Goal: Task Accomplishment & Management: Use online tool/utility

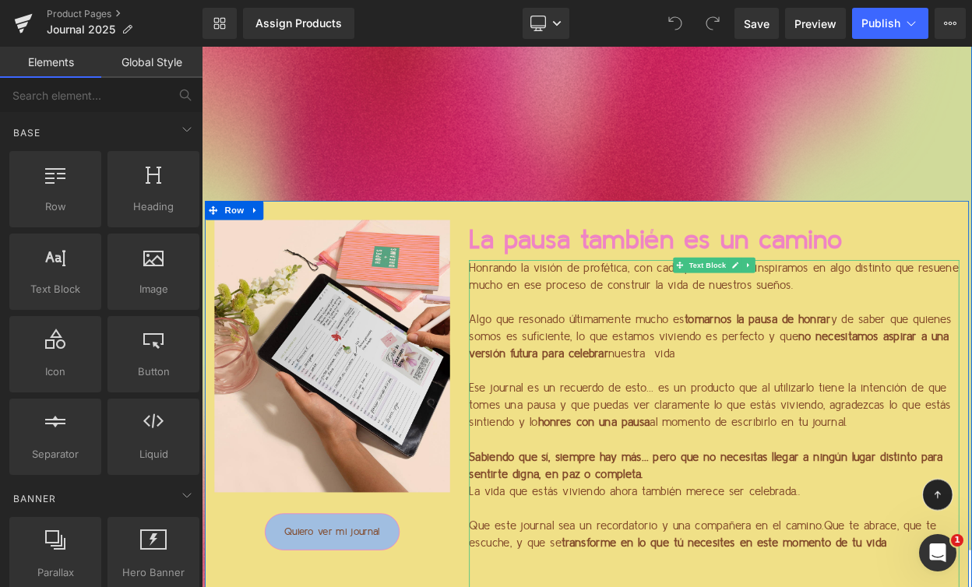
scroll to position [1633, 0]
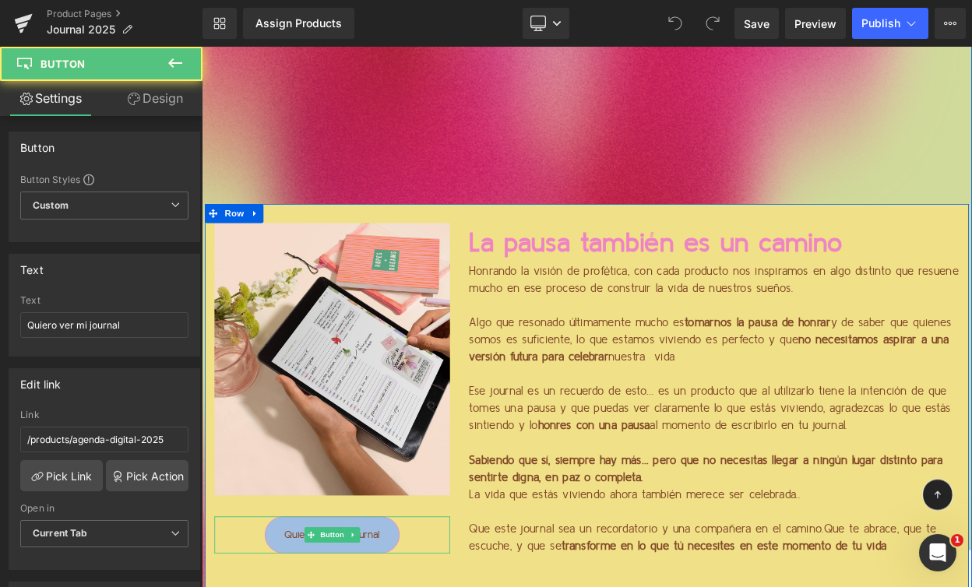
click at [550, 587] on p "La vida que estás viviendo ahora también merece ser celebrada.." at bounding box center [829, 595] width 600 height 21
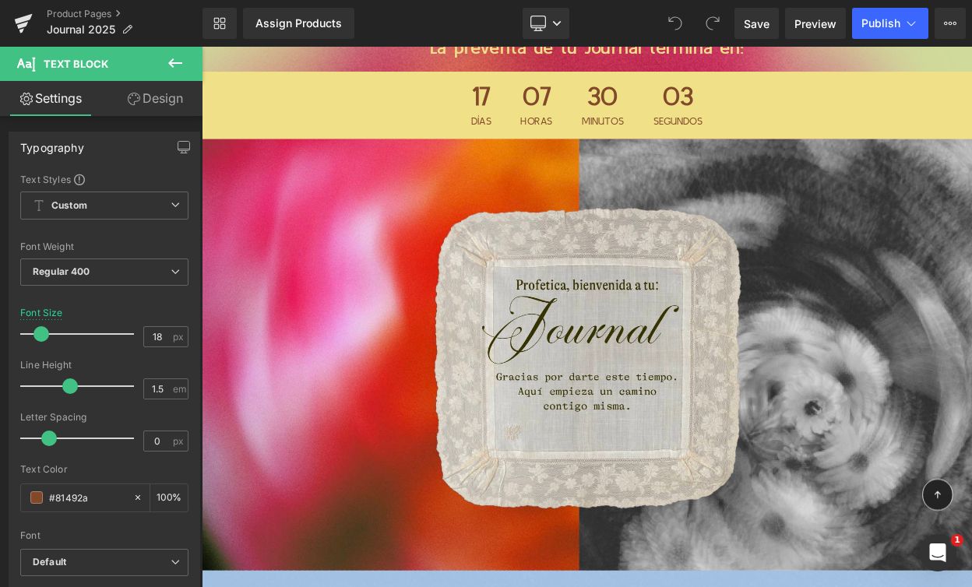
scroll to position [0, 0]
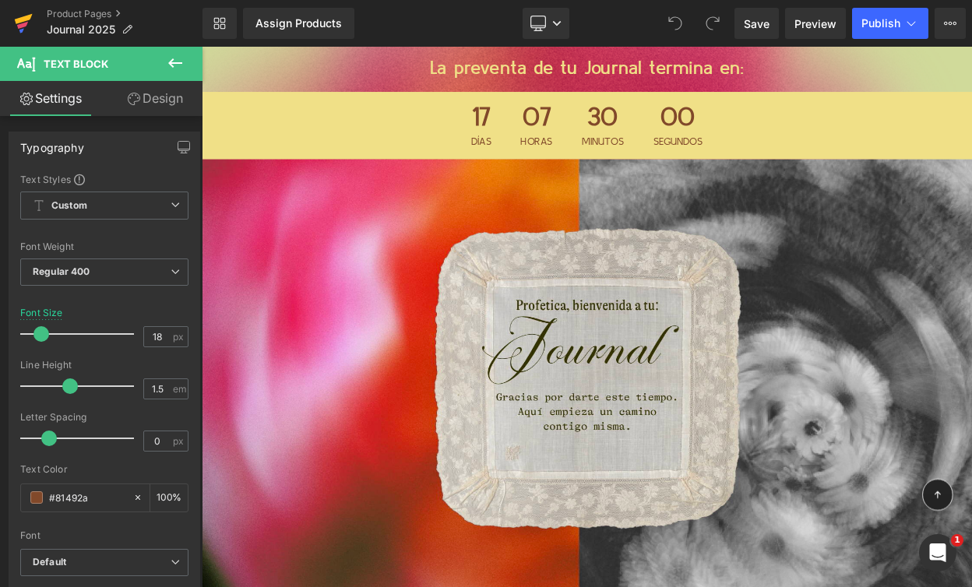
click at [27, 26] on icon at bounding box center [23, 23] width 19 height 39
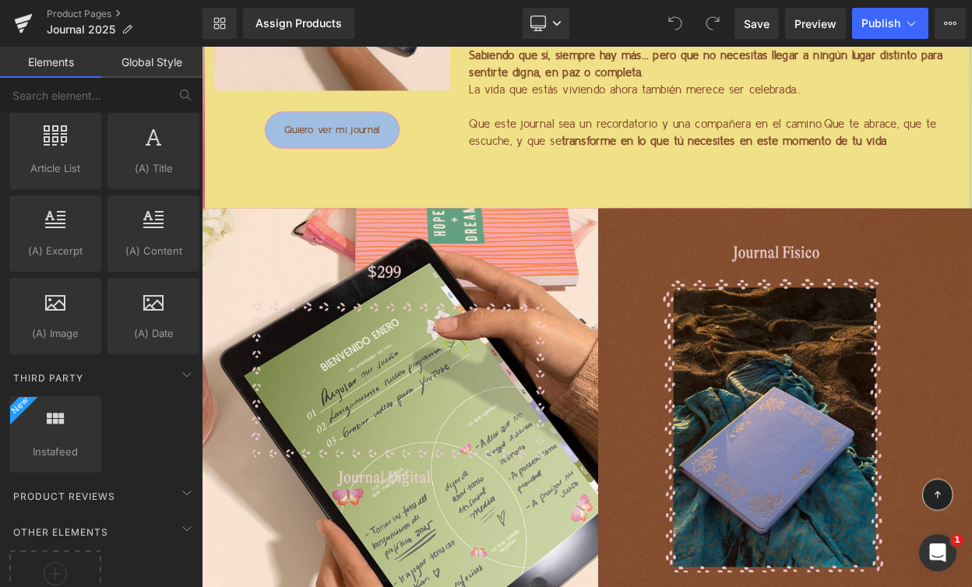
scroll to position [2961, 0]
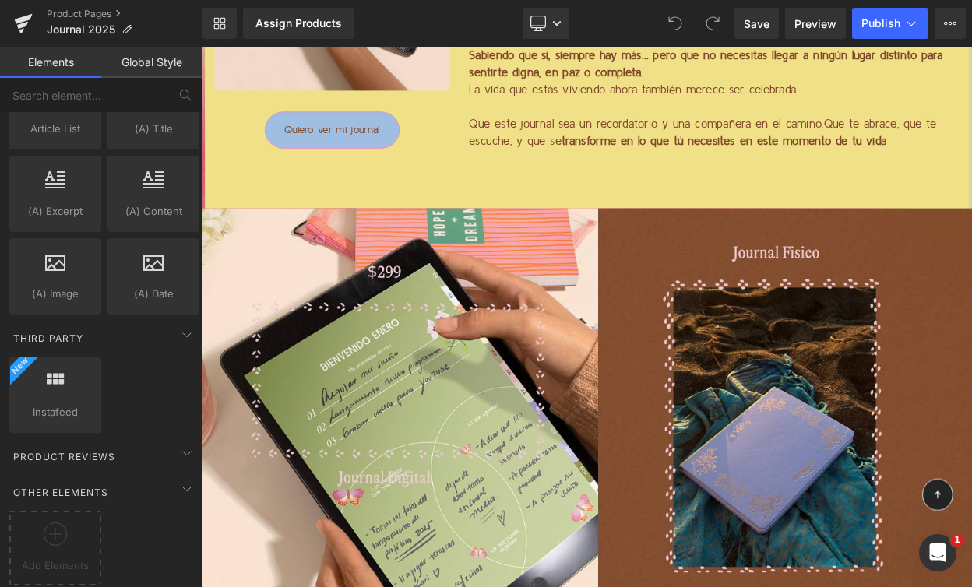
click at [167, 61] on link "Global Style" at bounding box center [151, 62] width 101 height 31
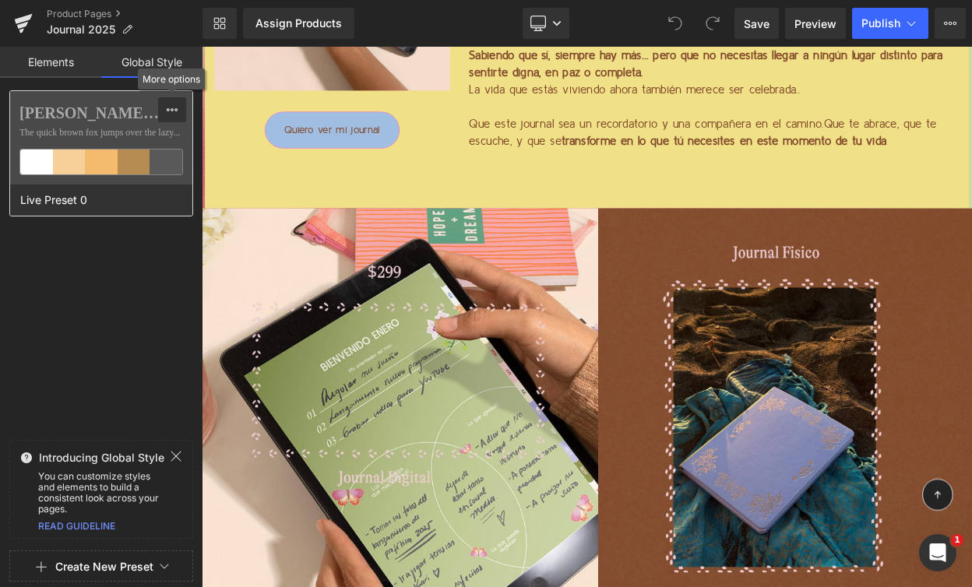
click at [173, 112] on icon at bounding box center [172, 110] width 12 height 12
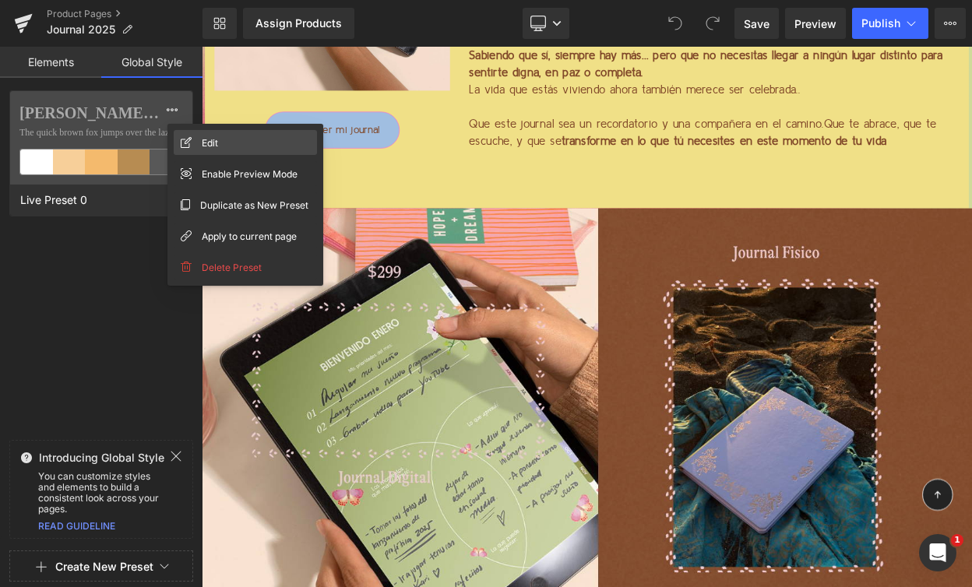
click at [185, 137] on icon at bounding box center [186, 142] width 11 height 11
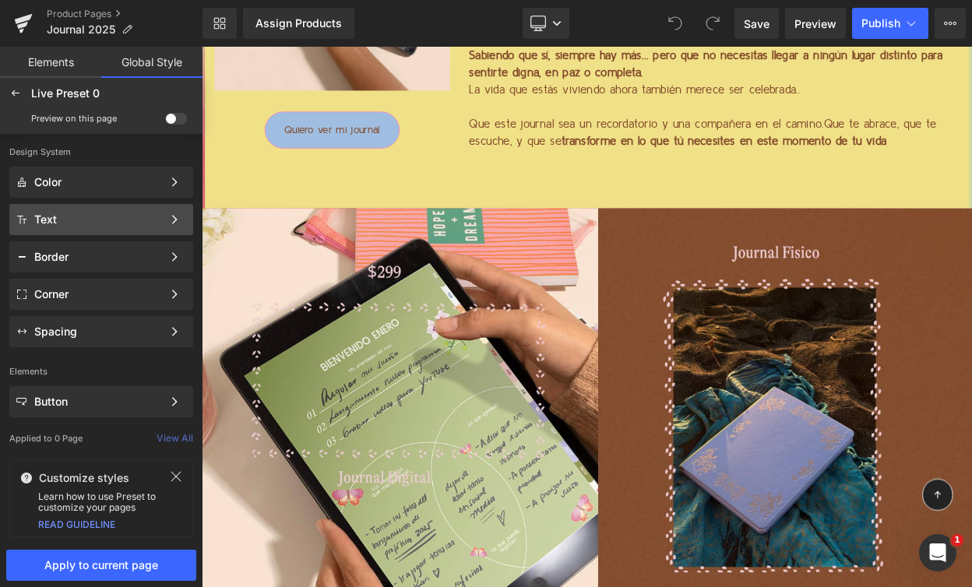
click at [132, 217] on div "Text" at bounding box center [98, 219] width 128 height 12
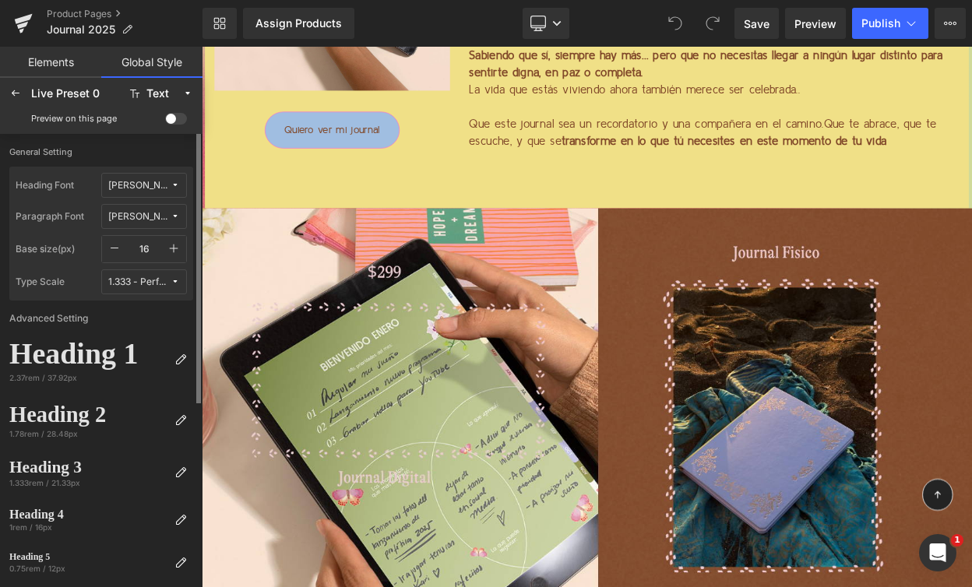
click at [145, 182] on div "[PERSON_NAME] Sans Nova" at bounding box center [139, 186] width 62 height 12
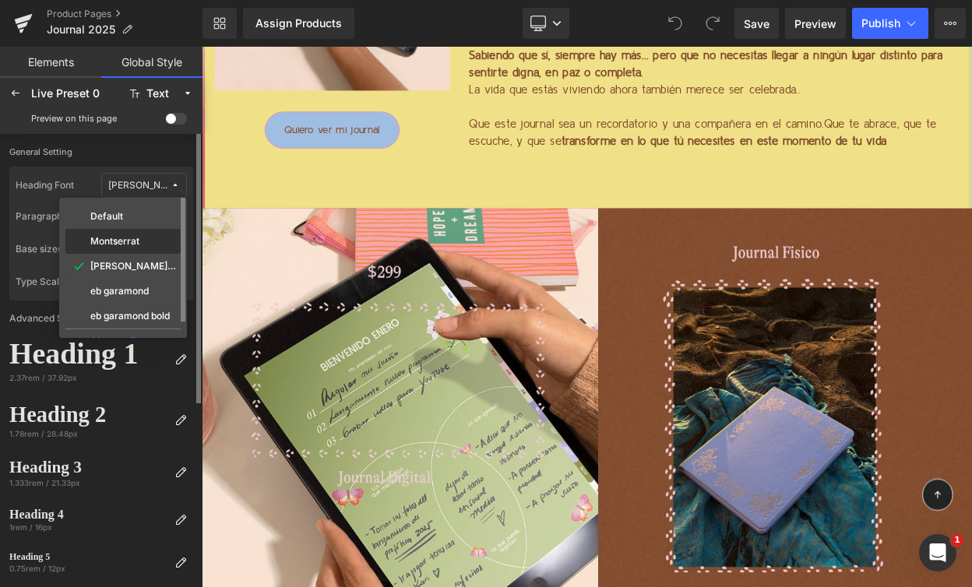
click at [129, 239] on label "Montserrat" at bounding box center [114, 241] width 49 height 11
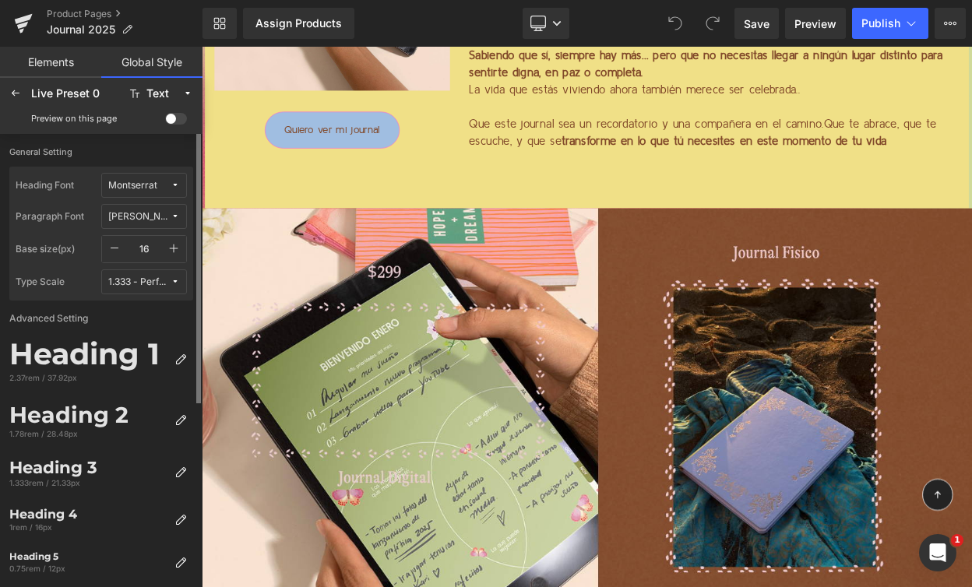
click at [144, 206] on button "[PERSON_NAME] Sans Nova" at bounding box center [144, 216] width 86 height 25
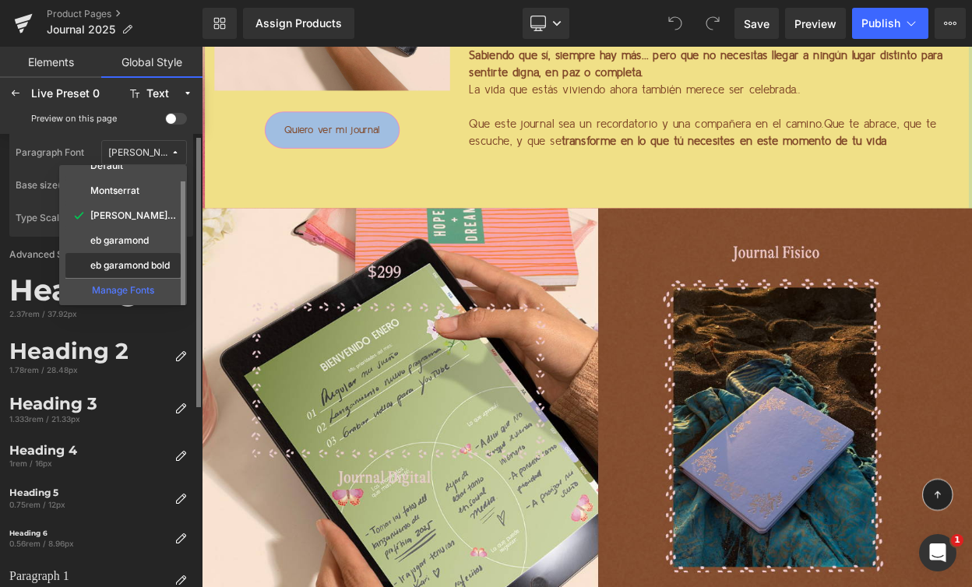
scroll to position [36, 0]
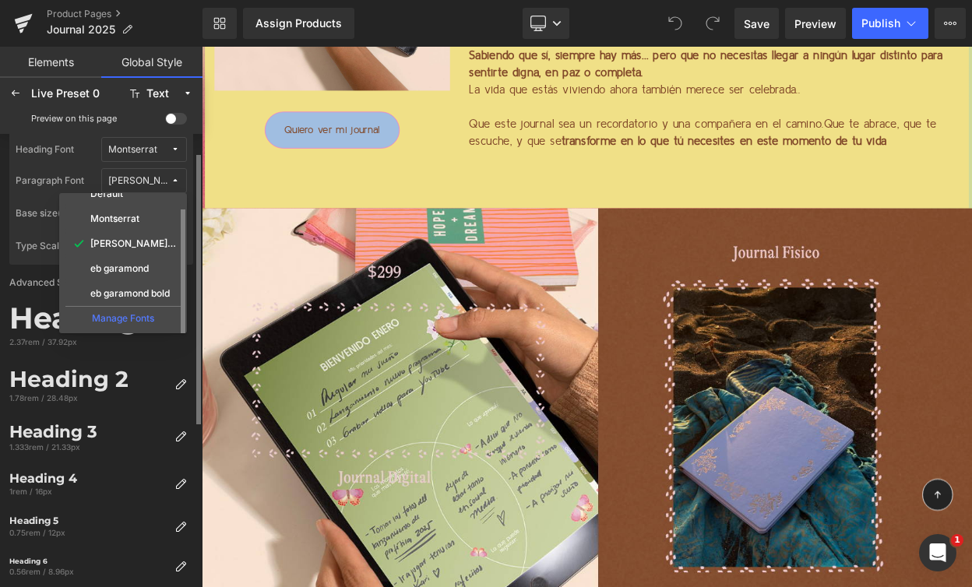
click at [115, 319] on div "Manage Fonts" at bounding box center [122, 316] width 115 height 21
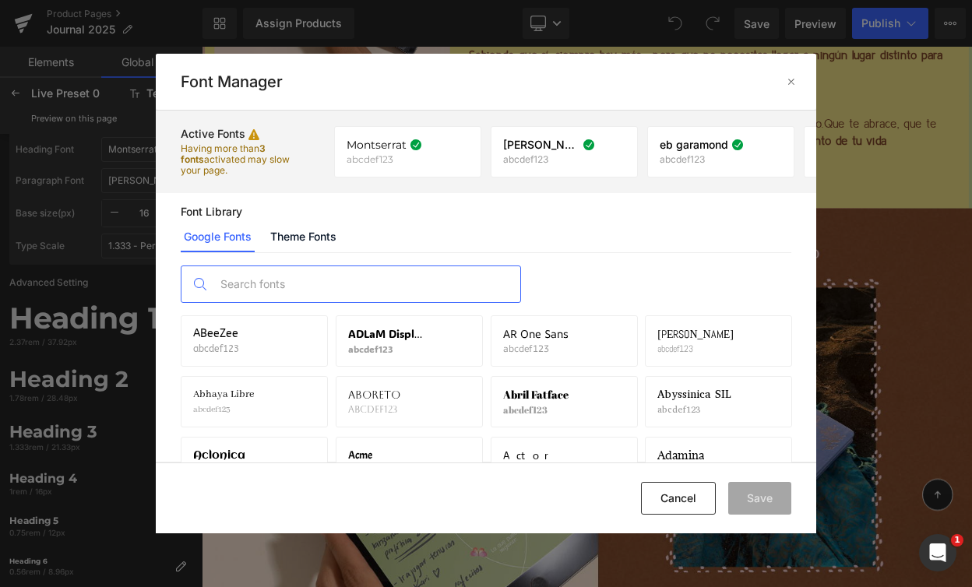
click at [274, 283] on input "text" at bounding box center [367, 284] width 308 height 36
type input "v"
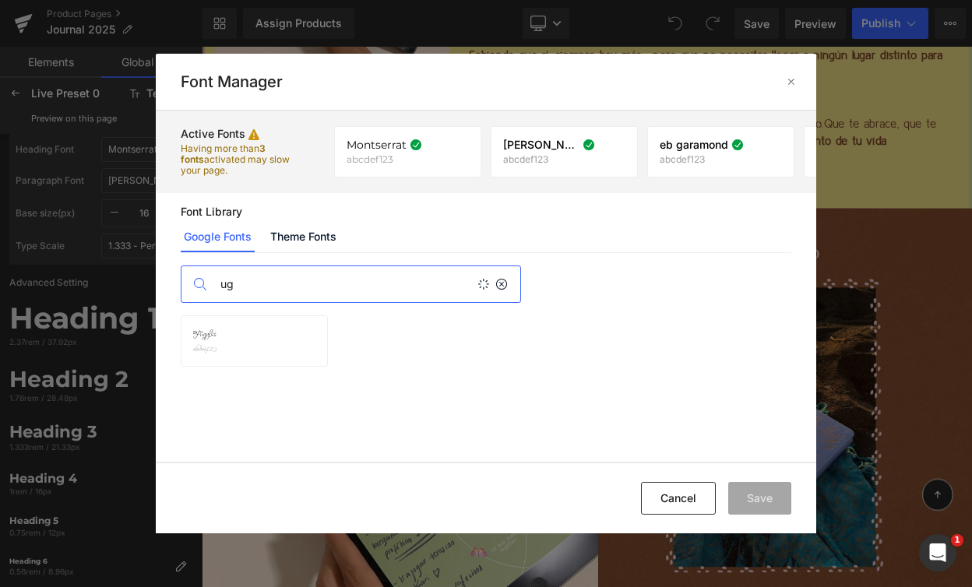
type input "u"
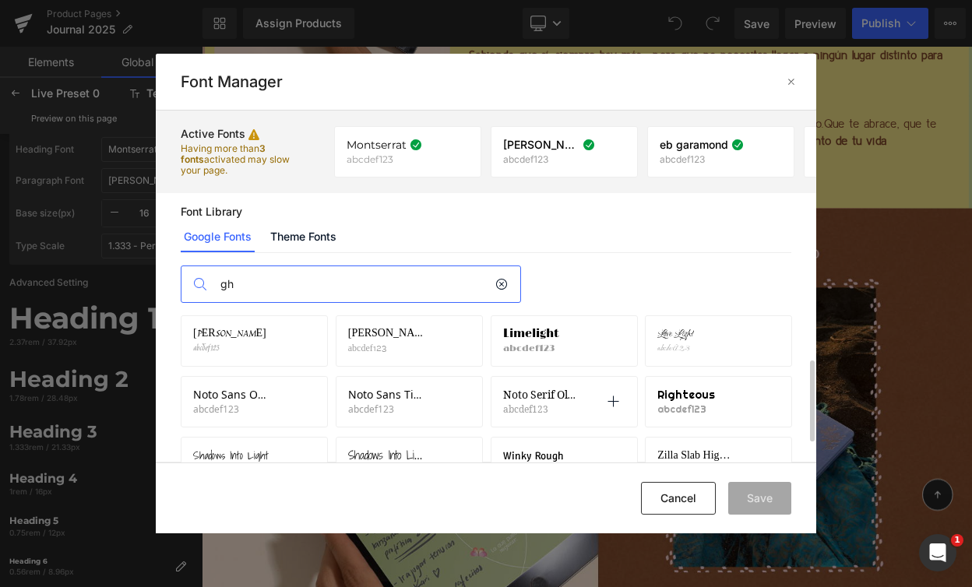
scroll to position [97, 0]
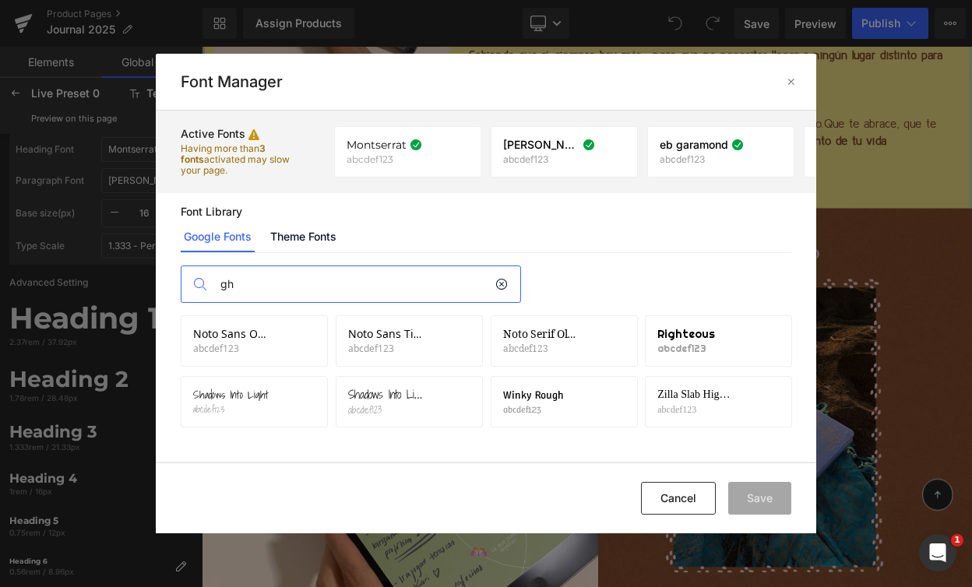
type input "g"
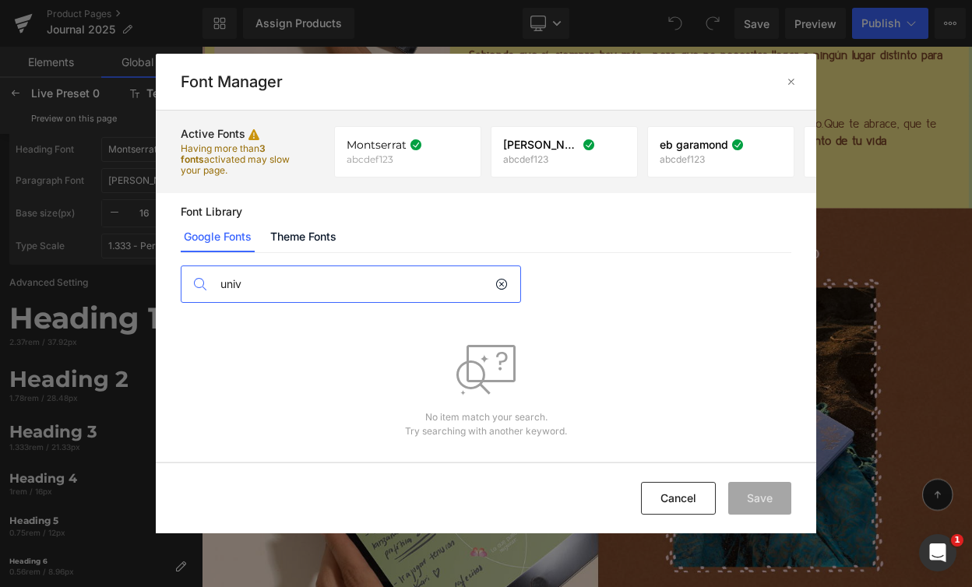
scroll to position [0, 0]
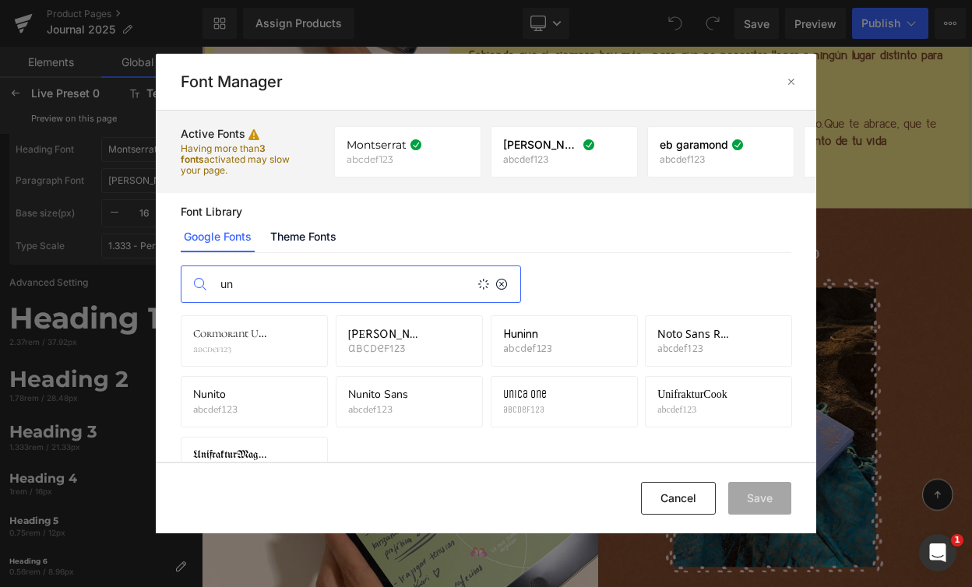
type input "u"
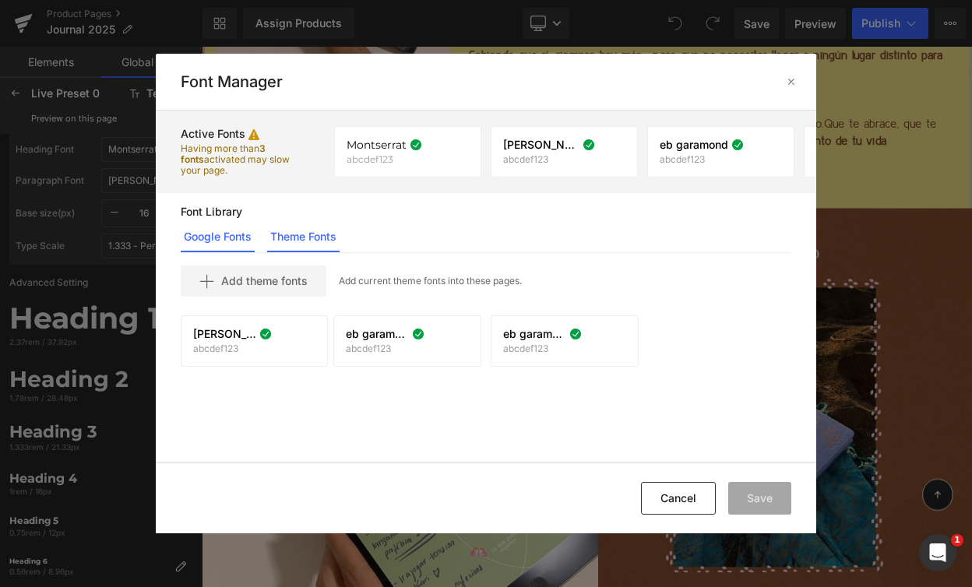
click at [224, 238] on link "Google Fonts" at bounding box center [218, 236] width 74 height 31
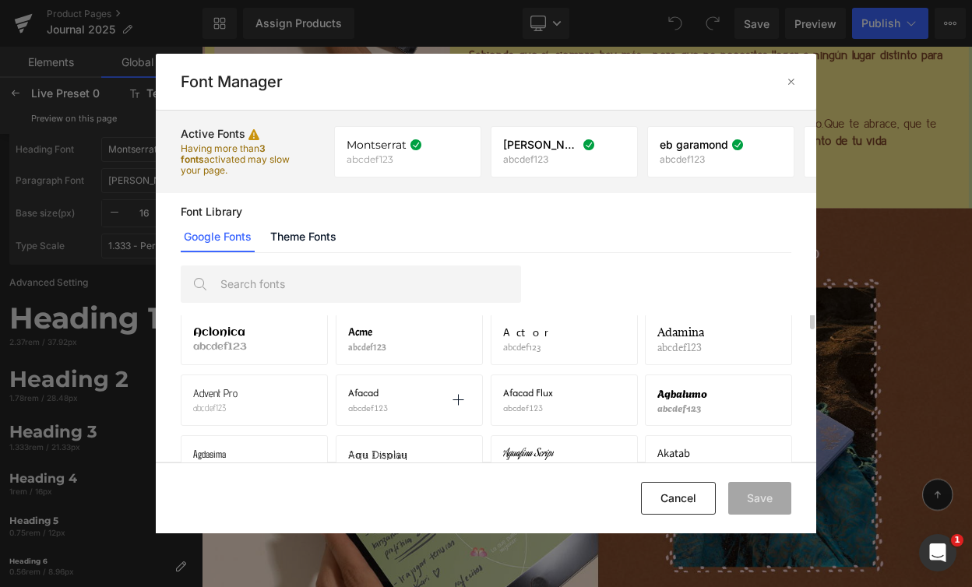
scroll to position [111, 0]
click at [692, 334] on span "Adamina" at bounding box center [680, 334] width 47 height 12
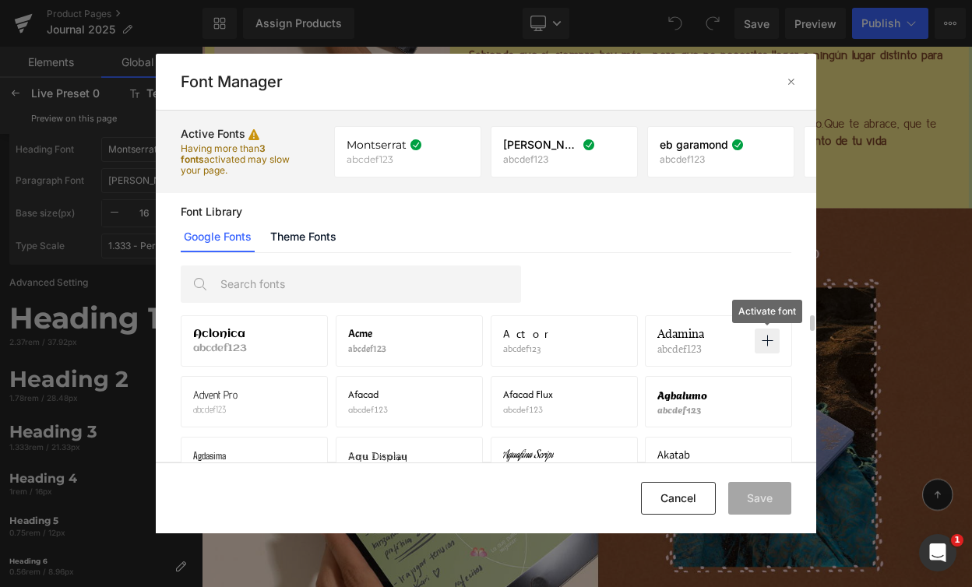
click at [769, 341] on icon at bounding box center [767, 341] width 12 height 12
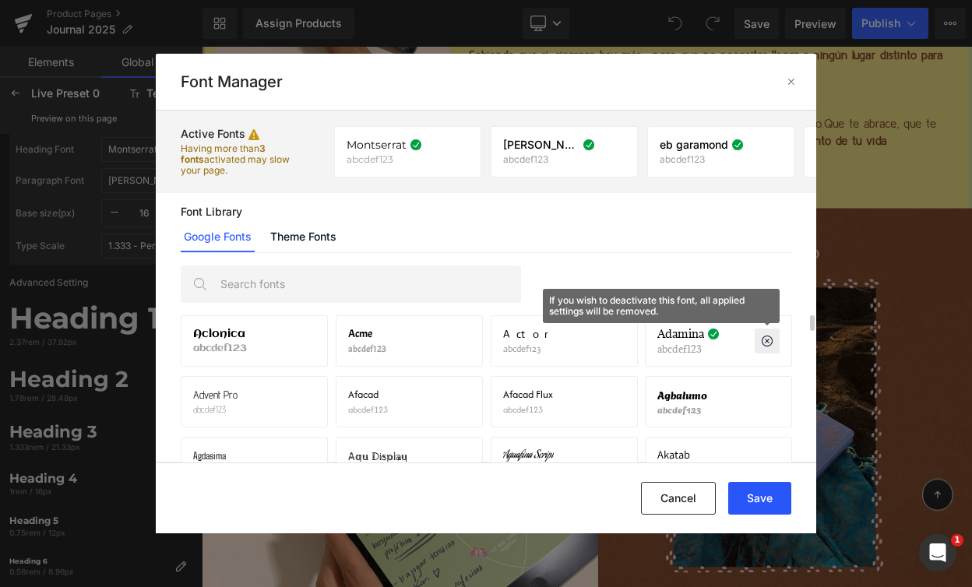
click at [743, 491] on button "Save" at bounding box center [759, 498] width 63 height 33
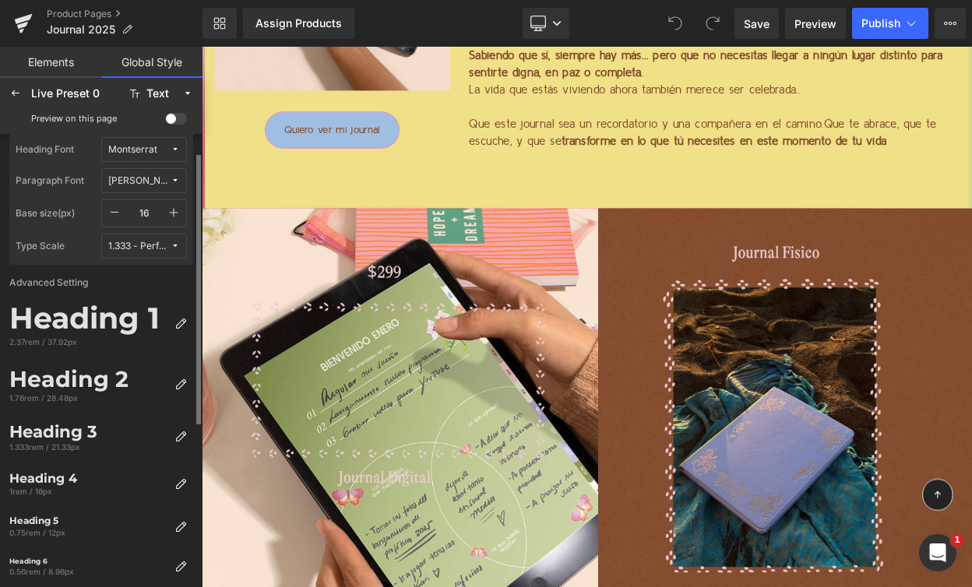
click at [134, 179] on div "[PERSON_NAME] Sans Nova" at bounding box center [139, 181] width 62 height 12
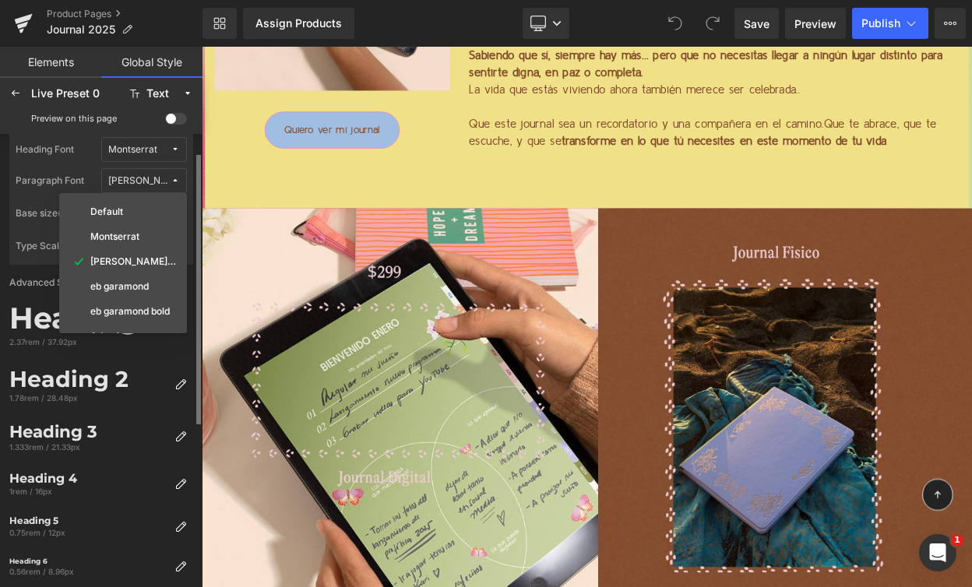
click at [134, 178] on div "[PERSON_NAME] Sans Nova" at bounding box center [139, 181] width 62 height 12
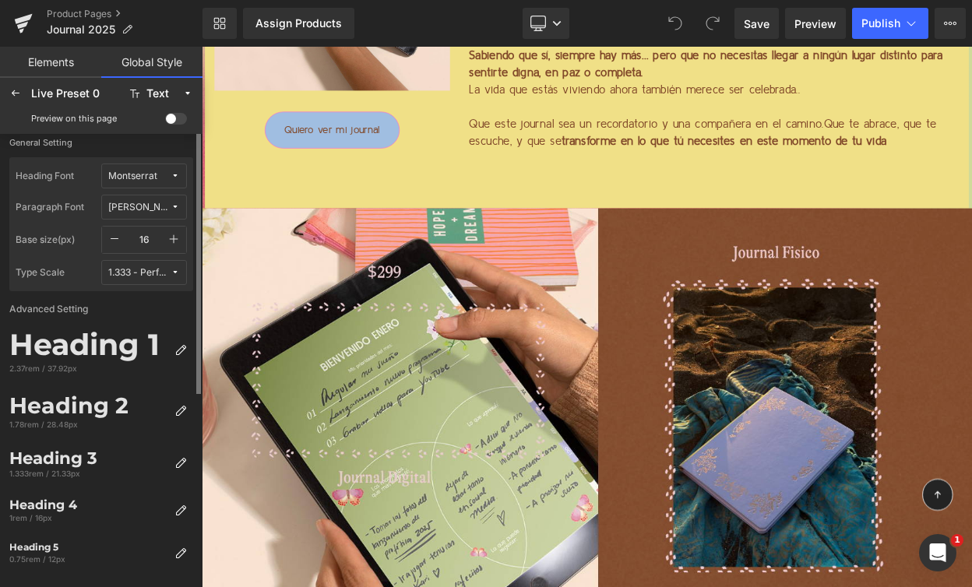
scroll to position [0, 0]
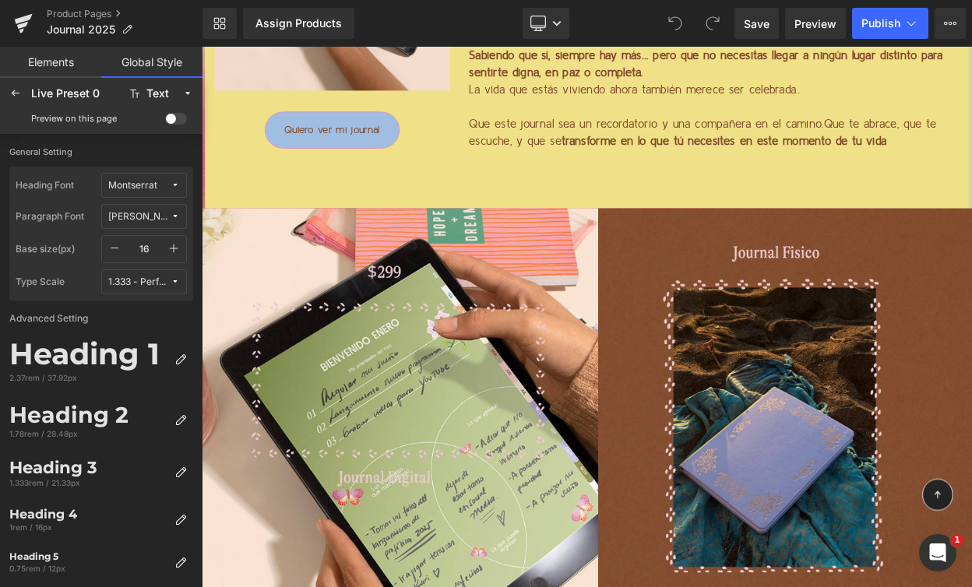
click at [138, 185] on div "Montserrat" at bounding box center [132, 186] width 49 height 12
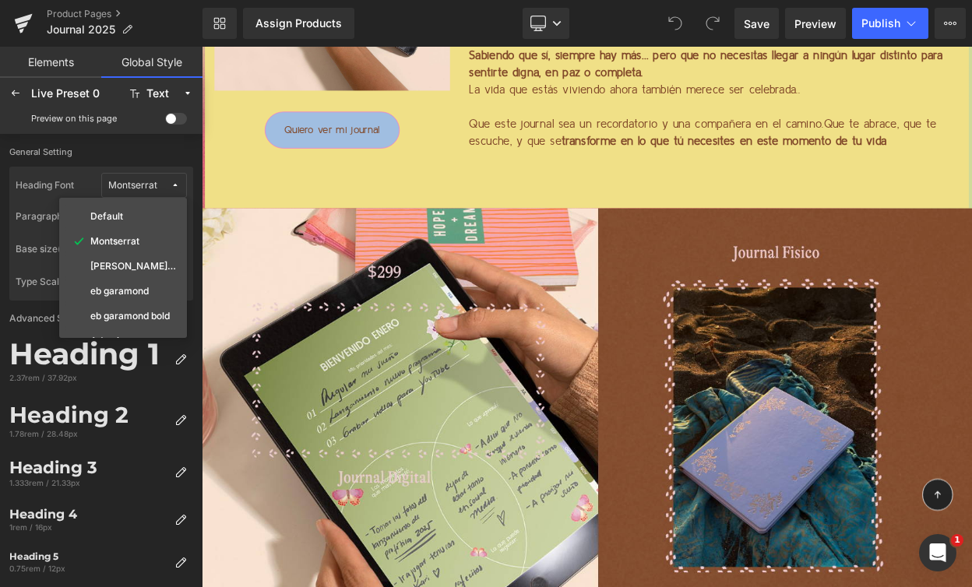
click at [64, 180] on label "Heading Font" at bounding box center [59, 185] width 86 height 25
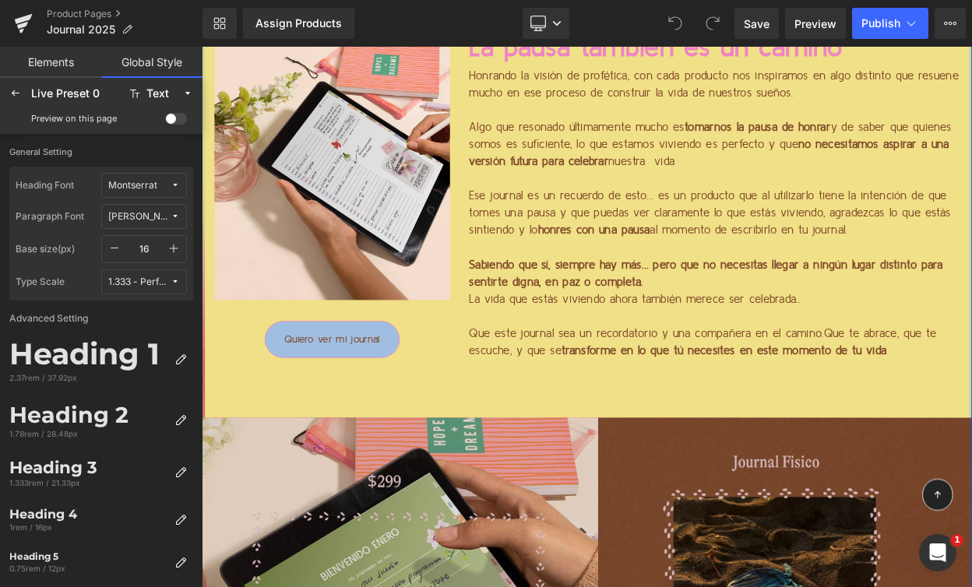
scroll to position [1594, 0]
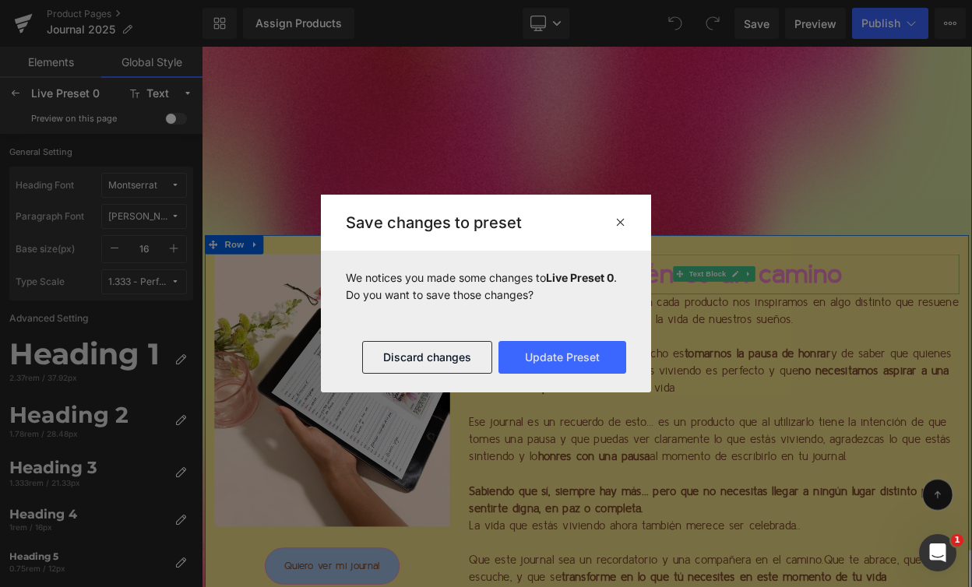
click at [589, 331] on p "La pausa también es un camino" at bounding box center [829, 325] width 600 height 49
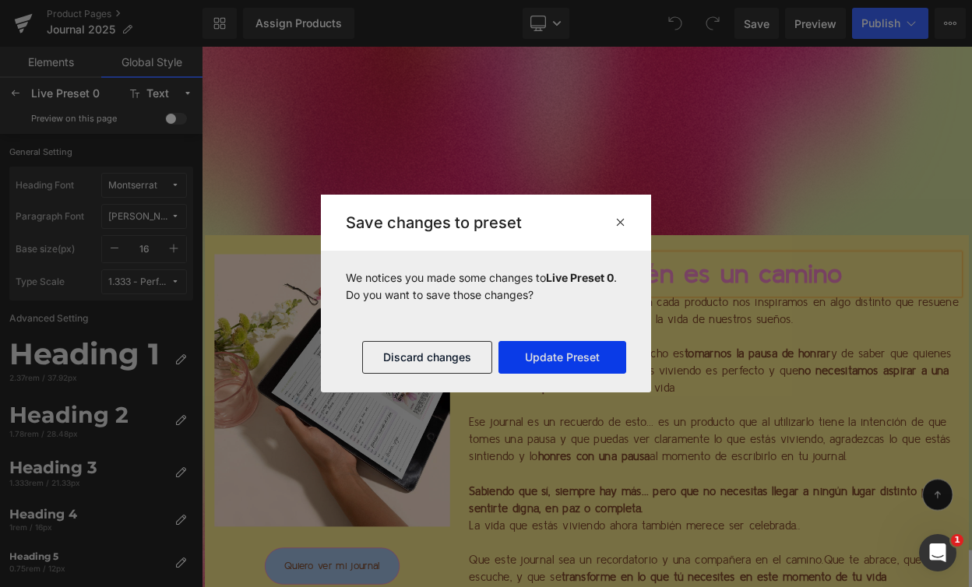
click at [511, 355] on button "Update Preset" at bounding box center [563, 357] width 128 height 33
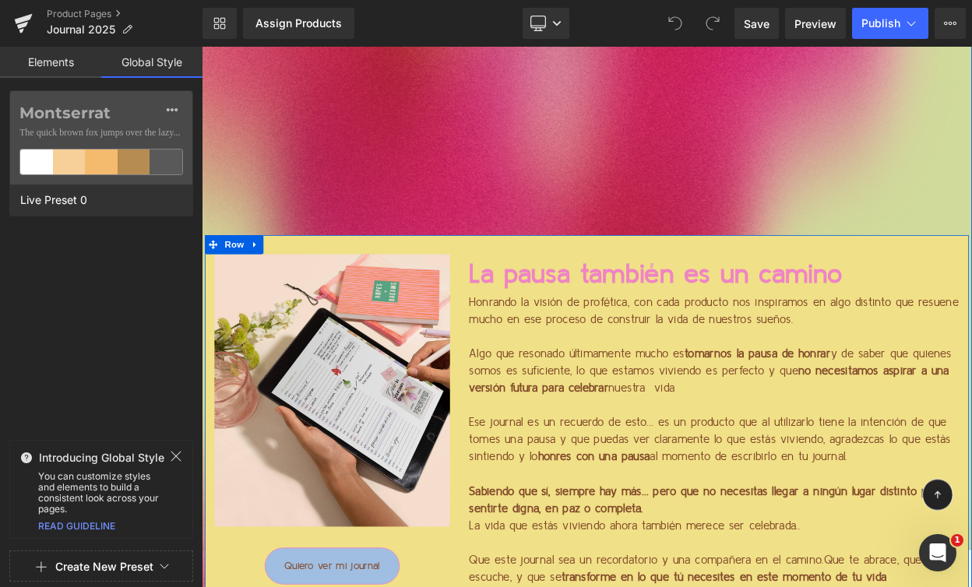
click at [641, 315] on p "La pausa también es un camino" at bounding box center [829, 325] width 600 height 49
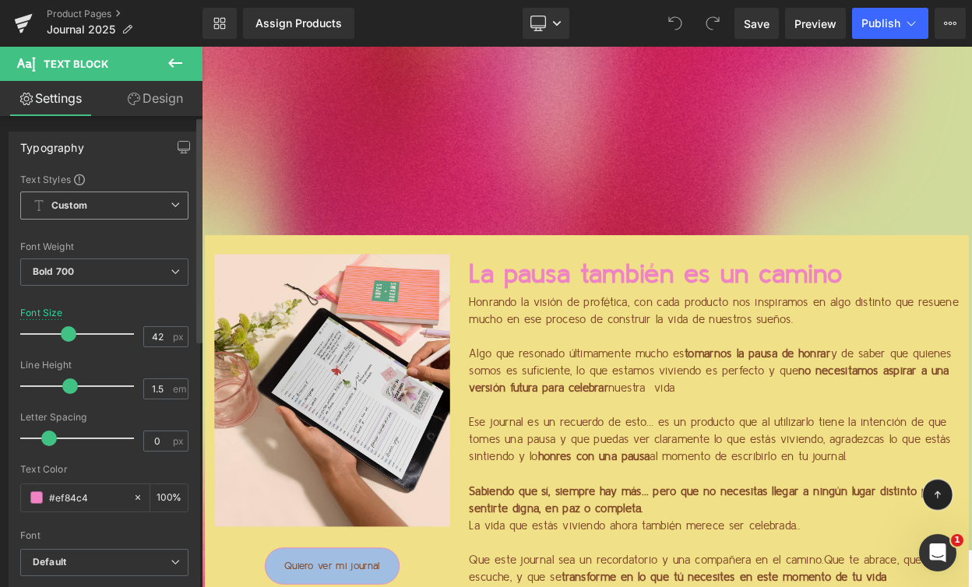
click at [103, 201] on span "Custom Setup Global Style" at bounding box center [104, 206] width 168 height 28
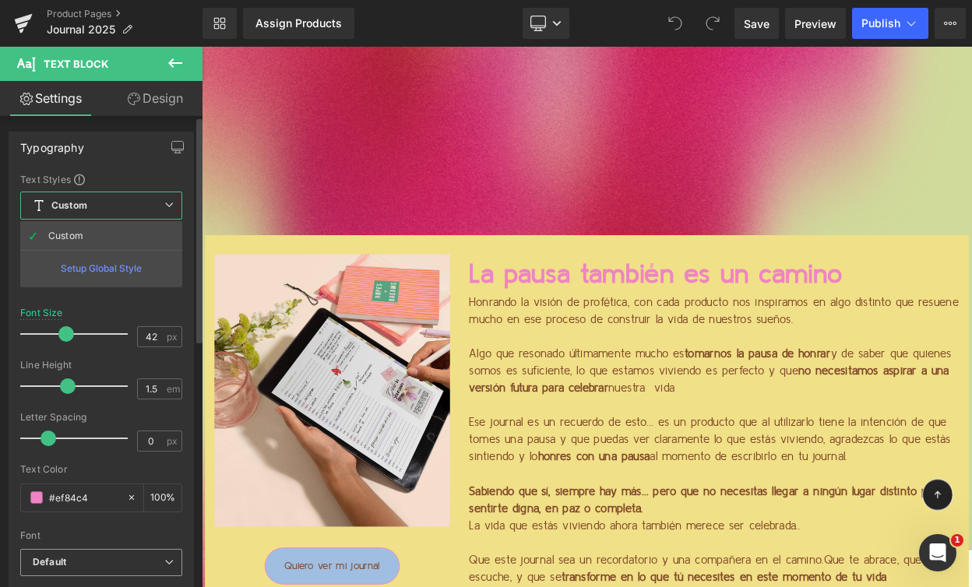
click at [84, 561] on b "Default" at bounding box center [99, 562] width 132 height 13
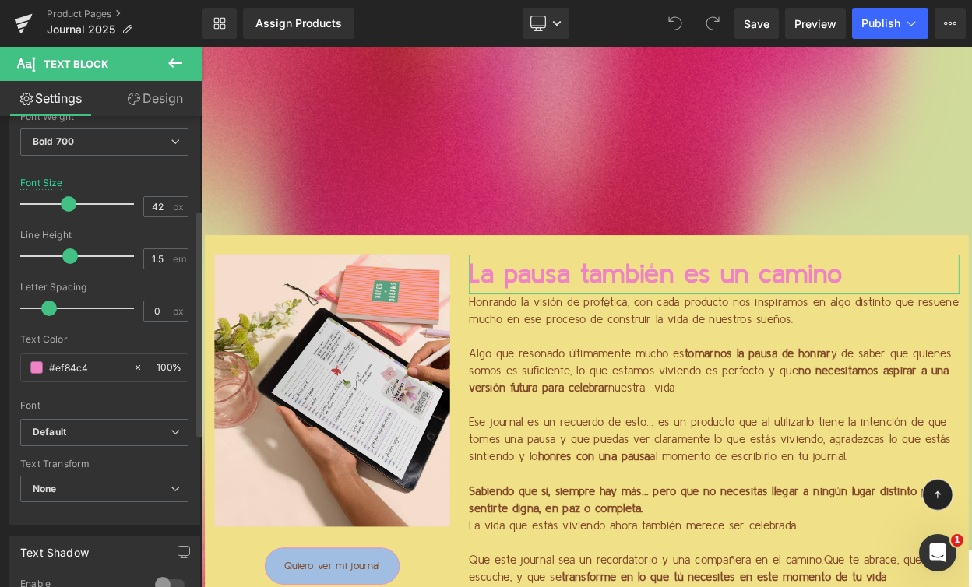
scroll to position [206, 0]
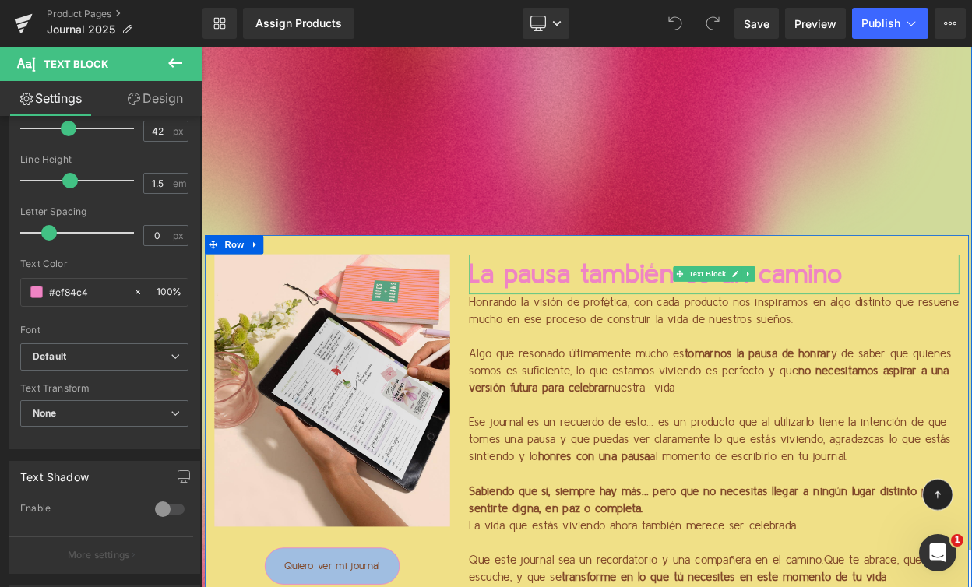
click at [728, 333] on p "La pausa también es un camino" at bounding box center [829, 325] width 600 height 49
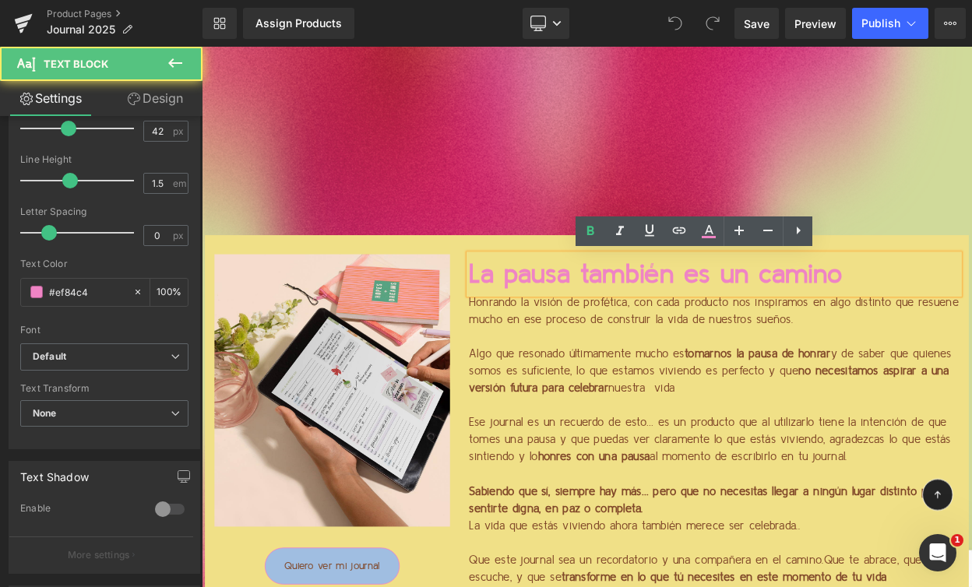
click at [809, 320] on p "La pausa también es un camino" at bounding box center [829, 325] width 600 height 49
click at [784, 417] on p "Algo que resonado últimamente mucho es tomarnos la pausa de honrar y de saber q…" at bounding box center [829, 444] width 600 height 63
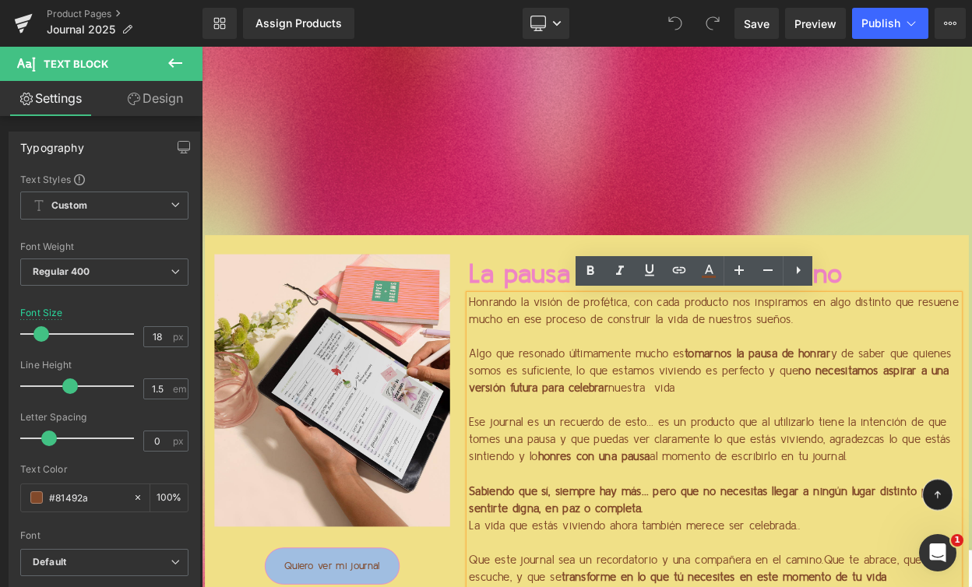
click at [800, 460] on p "Algo que resonado últimamente mucho es tomarnos la pausa de honrar y de saber q…" at bounding box center [829, 444] width 600 height 63
click at [625, 310] on p "La pausa también es un camino" at bounding box center [829, 325] width 600 height 49
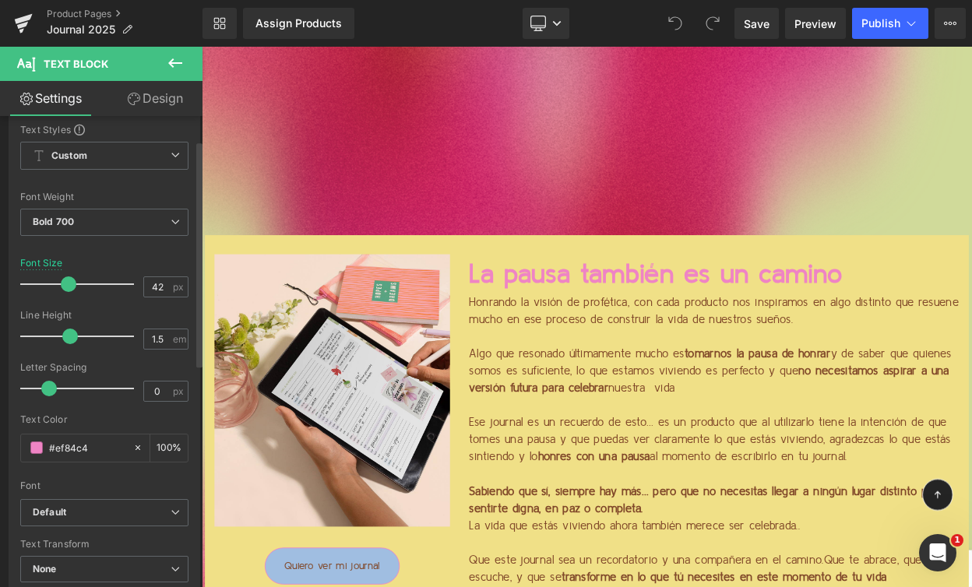
scroll to position [51, 0]
click at [69, 506] on b "Default" at bounding box center [102, 512] width 138 height 13
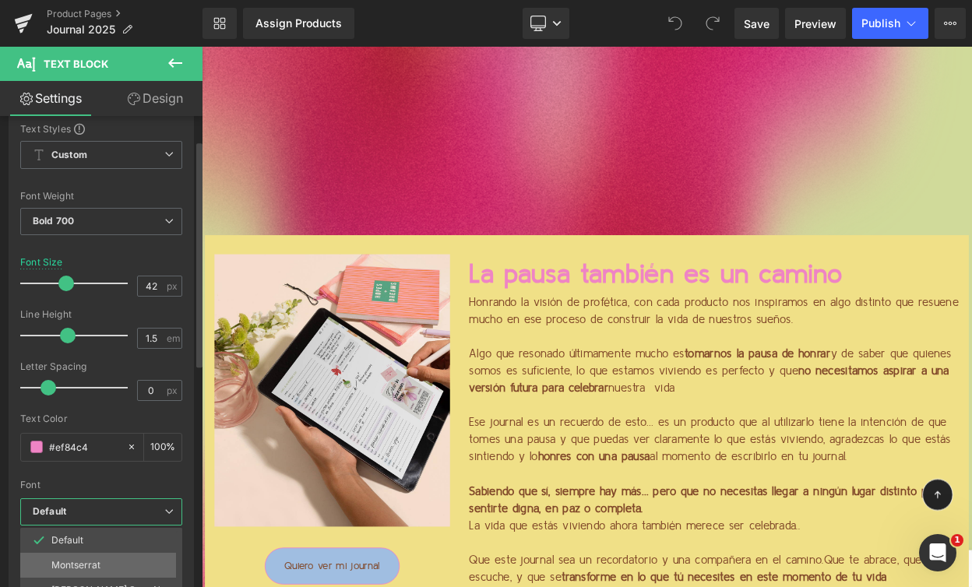
click at [72, 564] on p "Montserrat" at bounding box center [75, 565] width 49 height 11
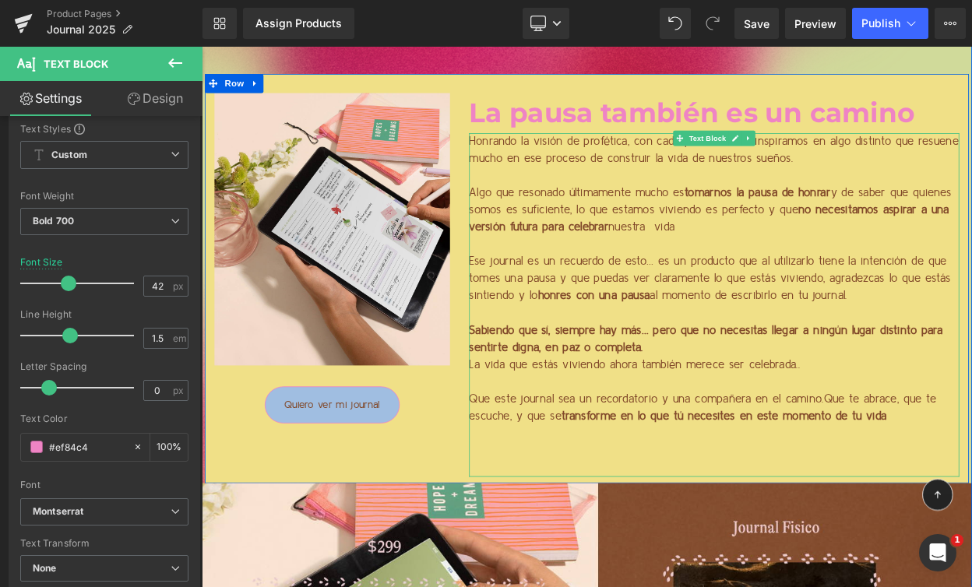
scroll to position [1798, 0]
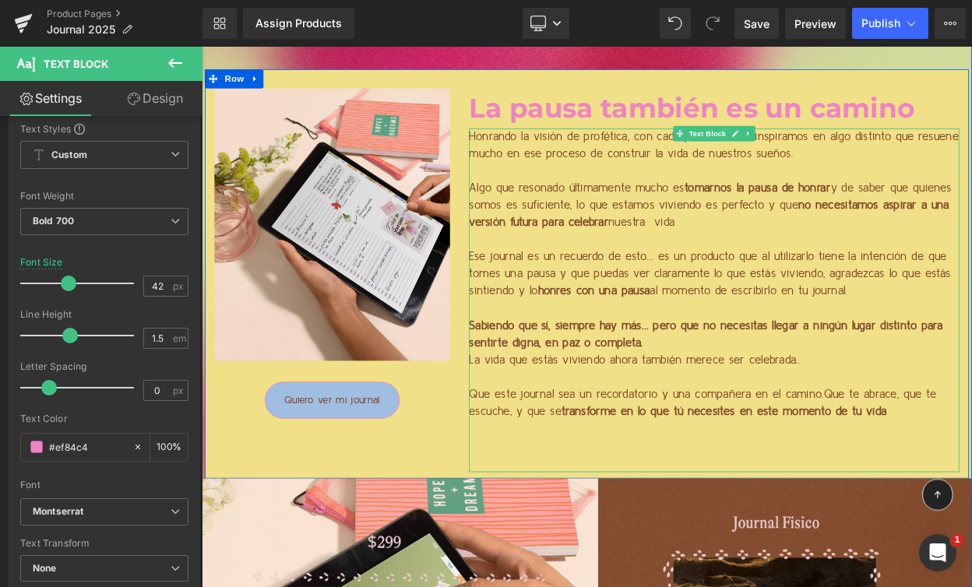
click at [614, 353] on strong "h" at bounding box center [616, 346] width 7 height 14
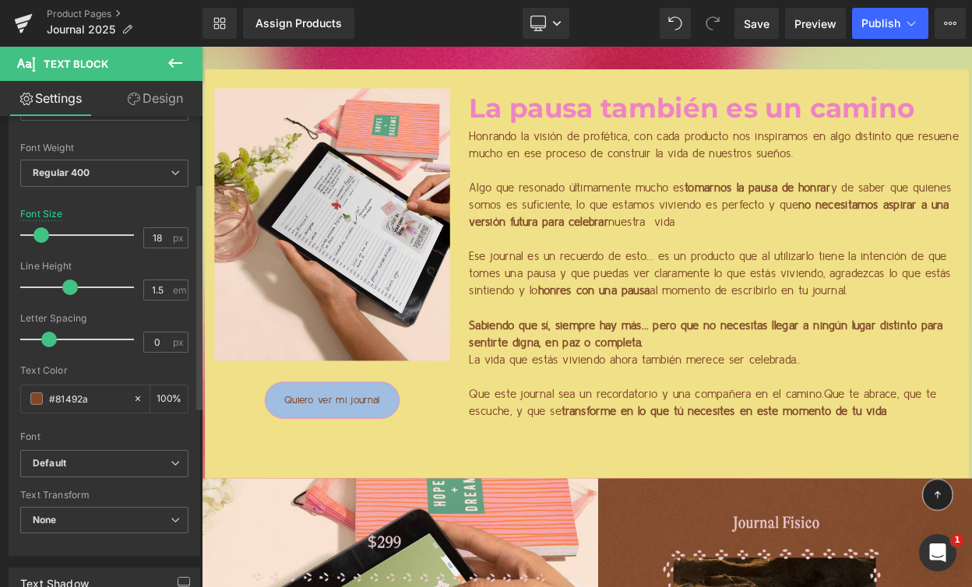
scroll to position [150, 0]
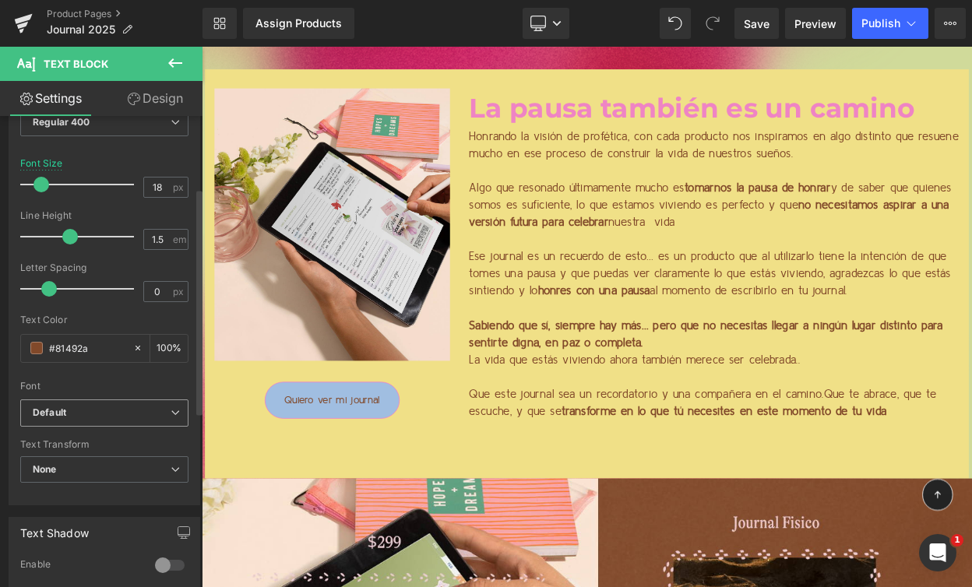
click at [99, 414] on b "Default" at bounding box center [102, 413] width 138 height 13
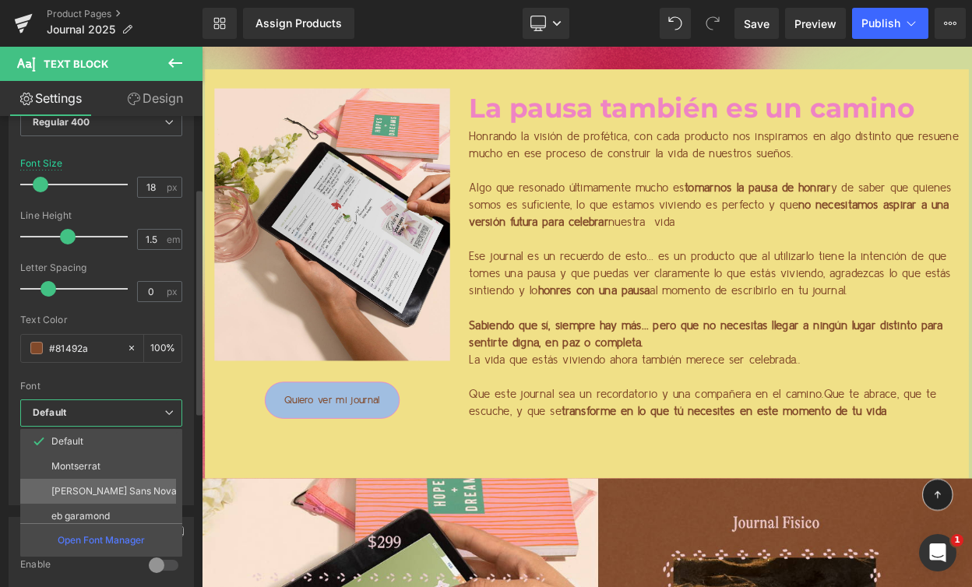
click at [101, 491] on p "[PERSON_NAME] Sans Nova" at bounding box center [113, 491] width 125 height 11
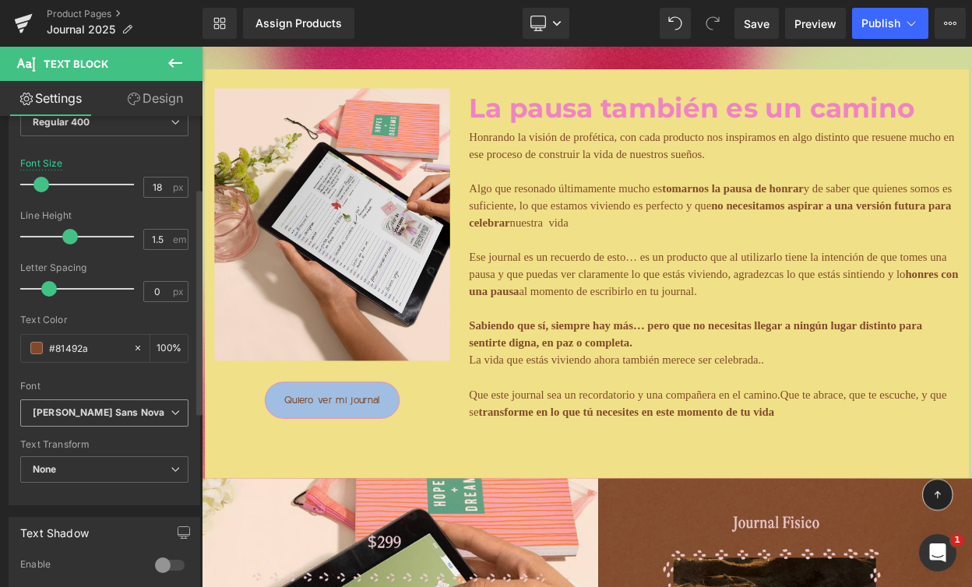
click at [100, 413] on b "[PERSON_NAME] Sans Nova" at bounding box center [102, 413] width 138 height 13
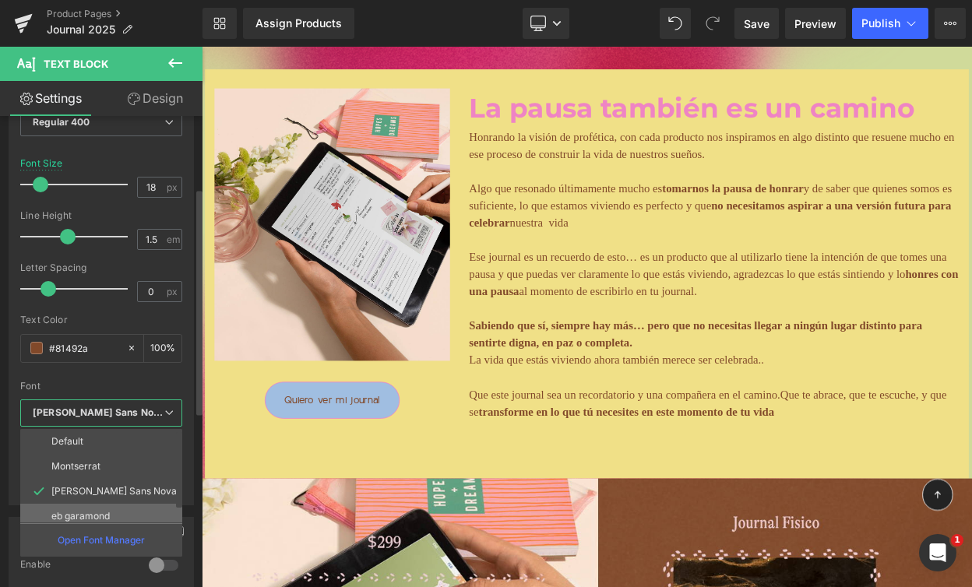
click at [99, 514] on p "eb garamond" at bounding box center [80, 516] width 58 height 11
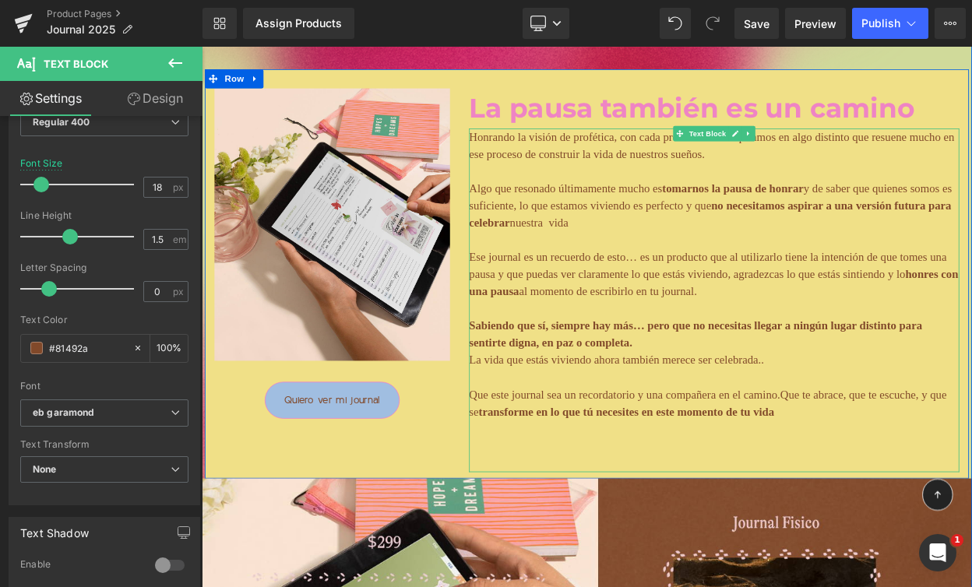
click at [613, 347] on p "Ese journal es un recuerdo de esto… es un producto que al utilizarlo tiene la i…" at bounding box center [829, 325] width 600 height 63
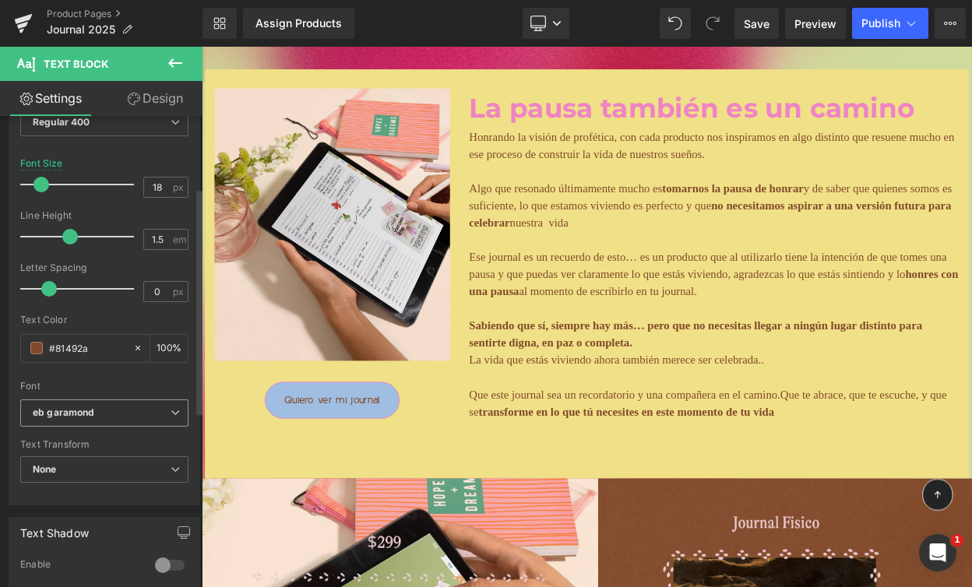
click at [94, 415] on b "eb garamond" at bounding box center [102, 413] width 138 height 13
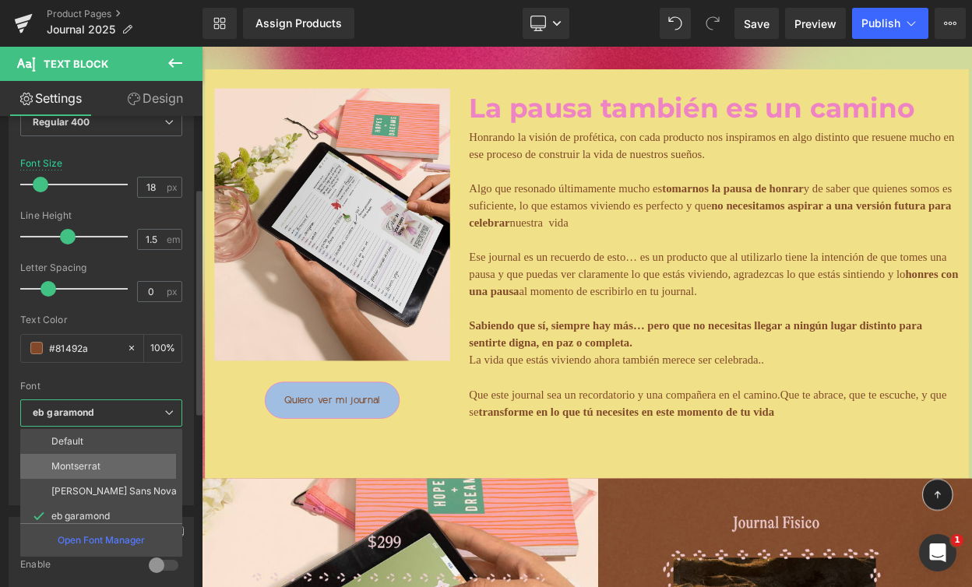
click at [90, 470] on p "Montserrat" at bounding box center [75, 466] width 49 height 11
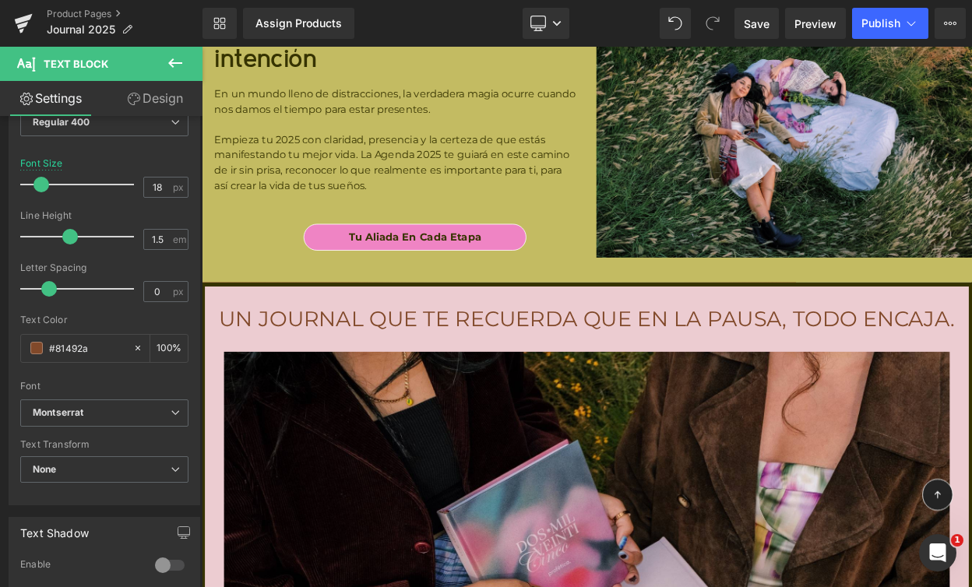
scroll to position [9483, 0]
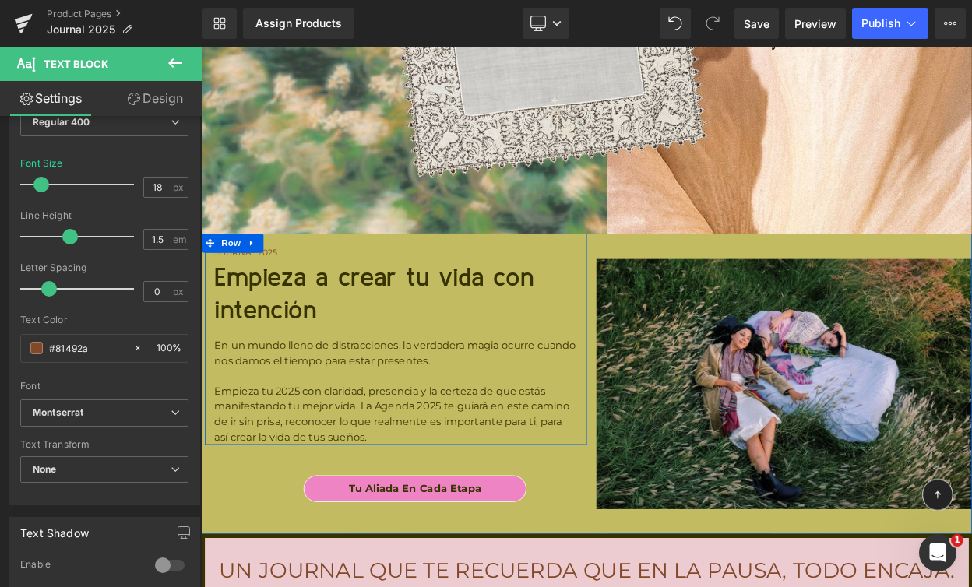
click at [340, 309] on h2 "Empieza a crear tu vida con intención" at bounding box center [439, 349] width 444 height 81
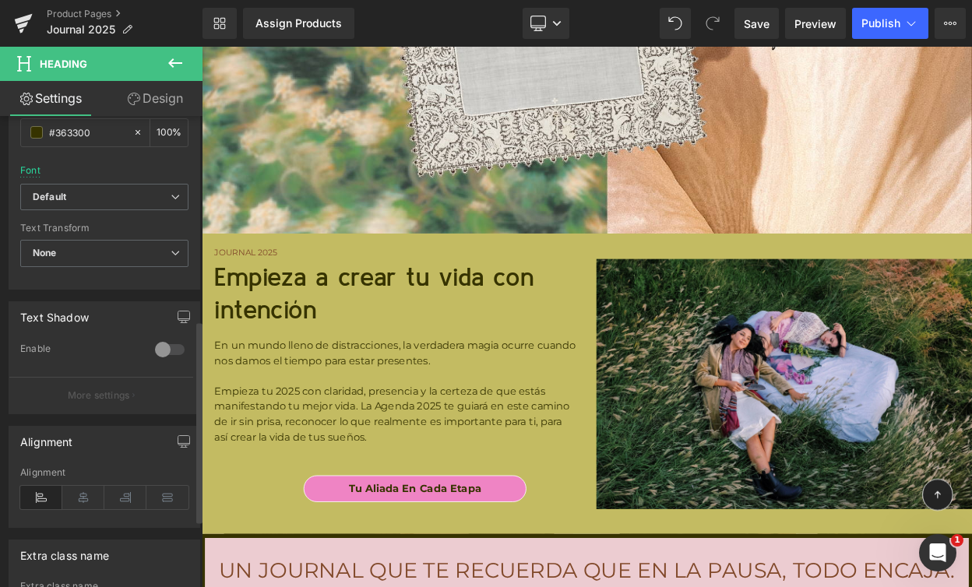
scroll to position [412, 0]
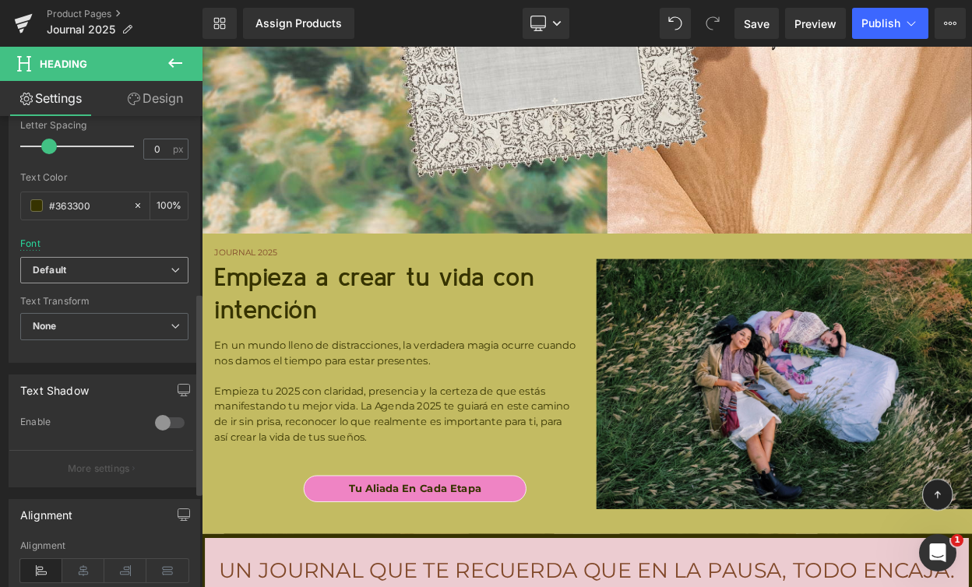
click at [89, 268] on b "Default" at bounding box center [102, 270] width 138 height 13
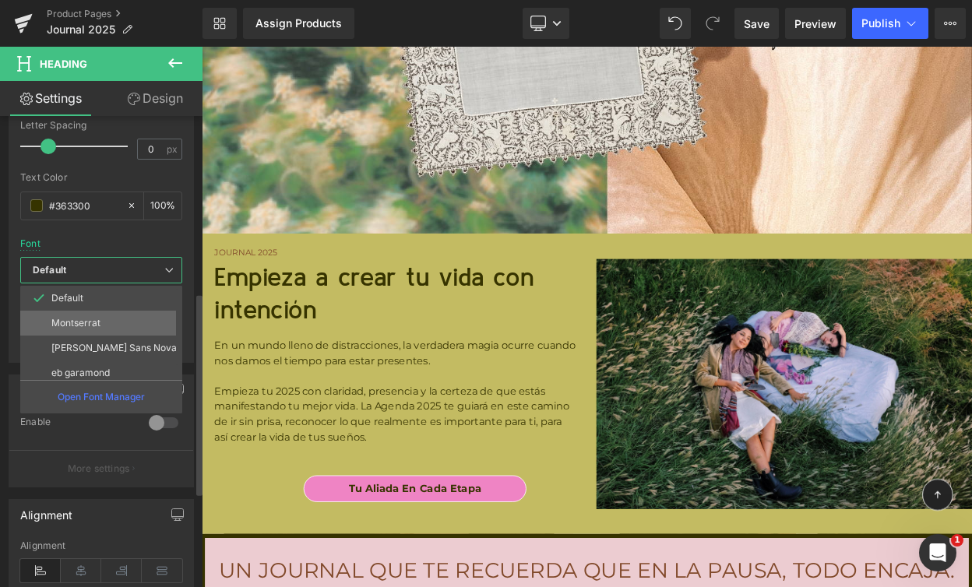
click at [92, 322] on p "Montserrat" at bounding box center [75, 323] width 49 height 11
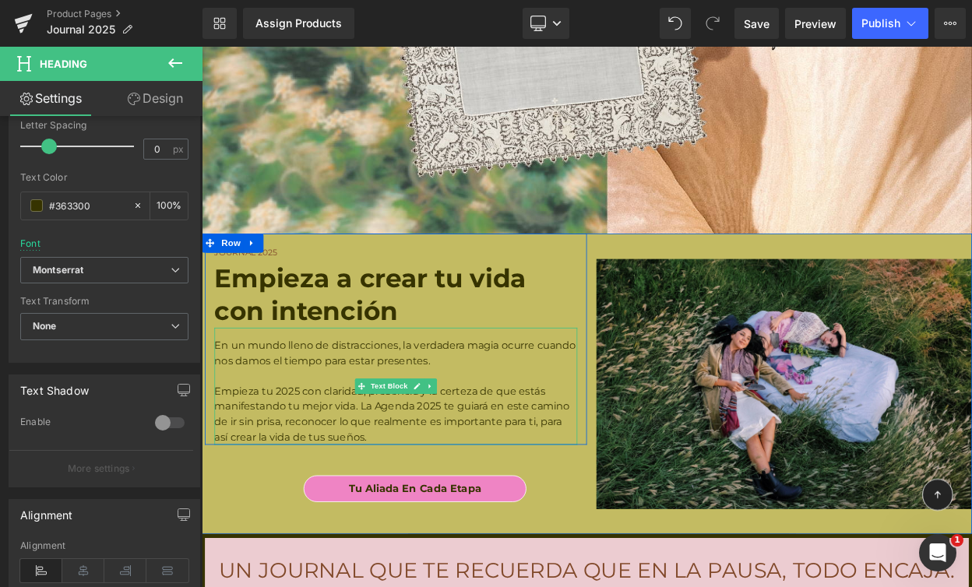
click at [312, 440] on p at bounding box center [439, 449] width 444 height 19
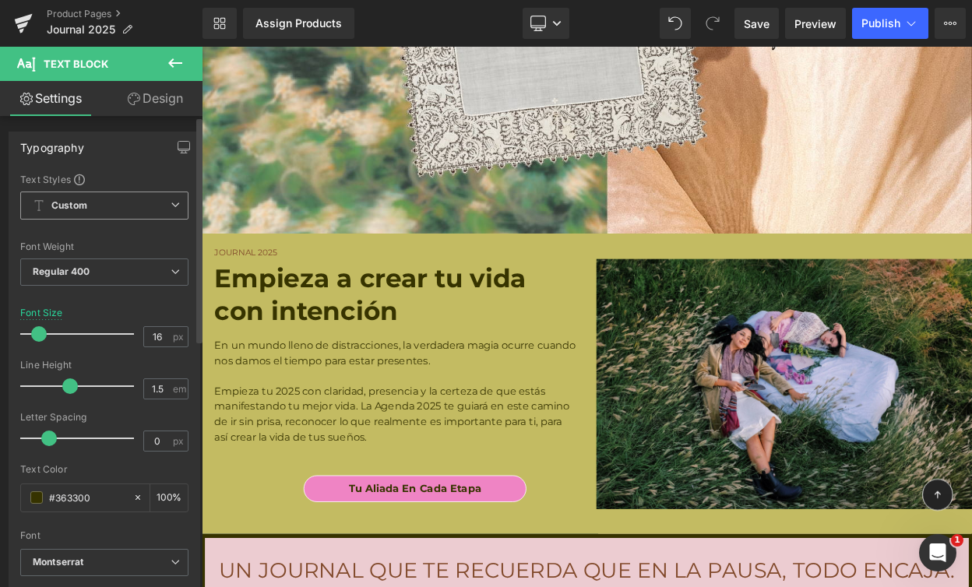
click at [115, 200] on span "Custom Setup Global Style" at bounding box center [104, 206] width 168 height 28
click at [109, 463] on div at bounding box center [104, 459] width 168 height 10
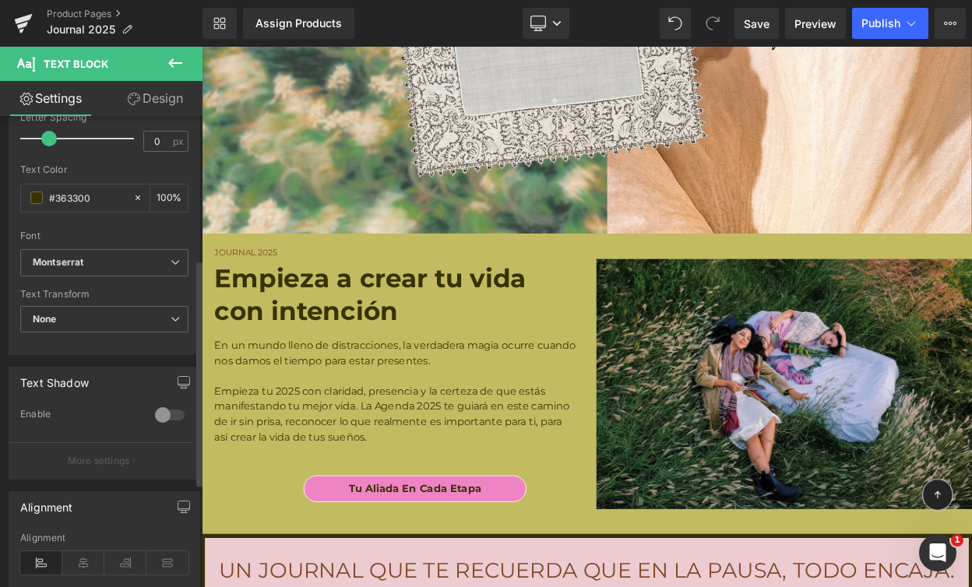
scroll to position [298, 0]
click at [97, 268] on b "Montserrat" at bounding box center [102, 264] width 138 height 13
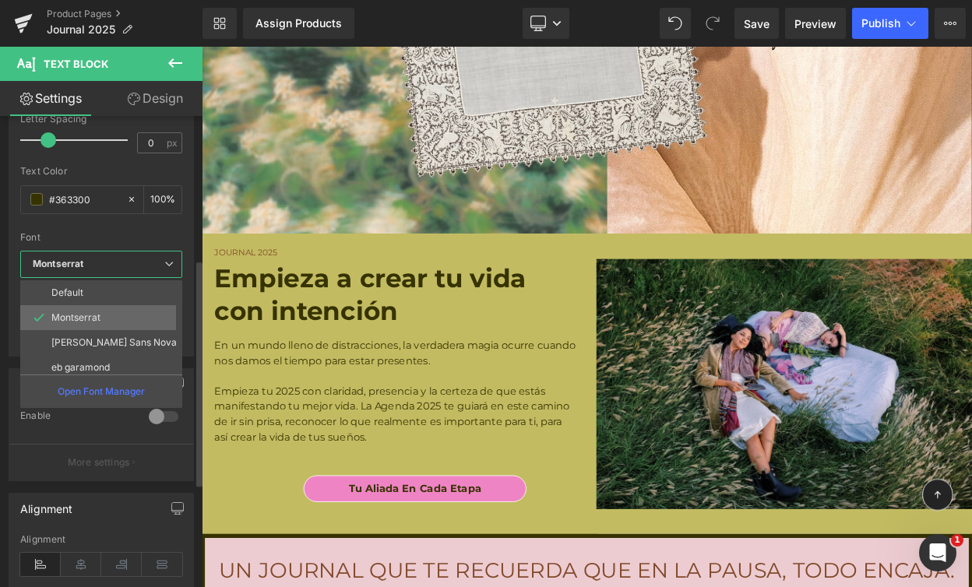
click at [96, 308] on li "Montserrat" at bounding box center [104, 317] width 169 height 25
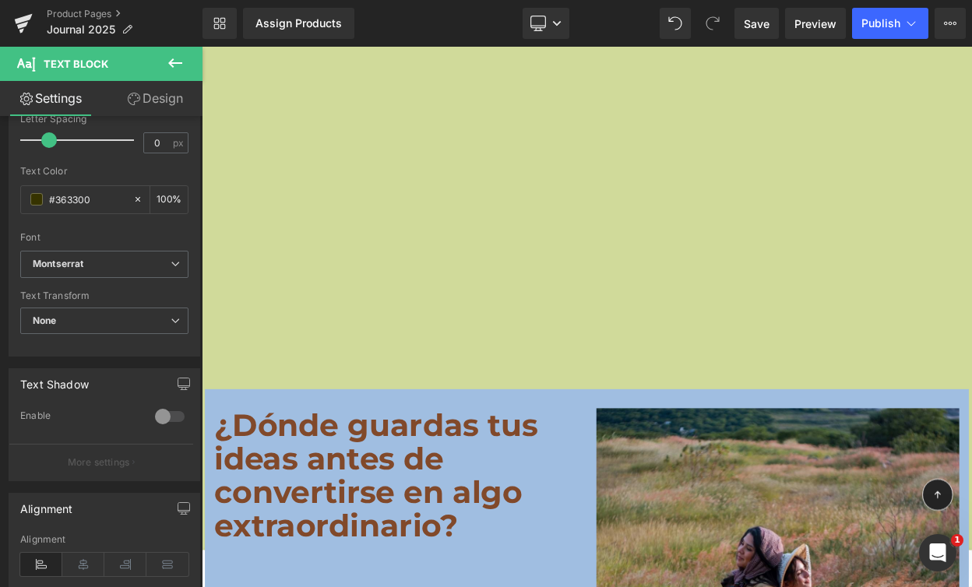
scroll to position [11875, 0]
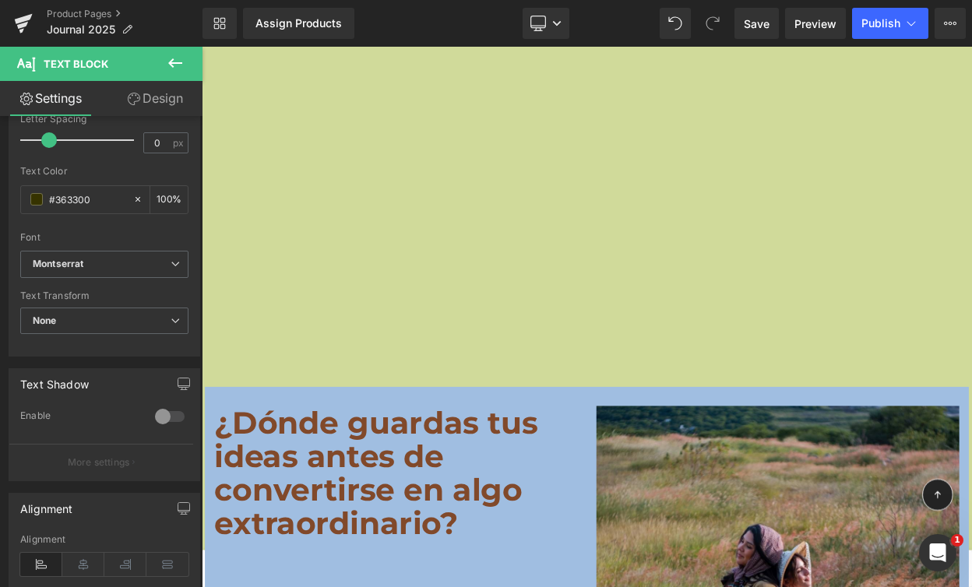
click at [398, 487] on p "¿Dónde guardas tus ideas antes de convertirse en algo extraordinario?" at bounding box center [439, 569] width 444 height 164
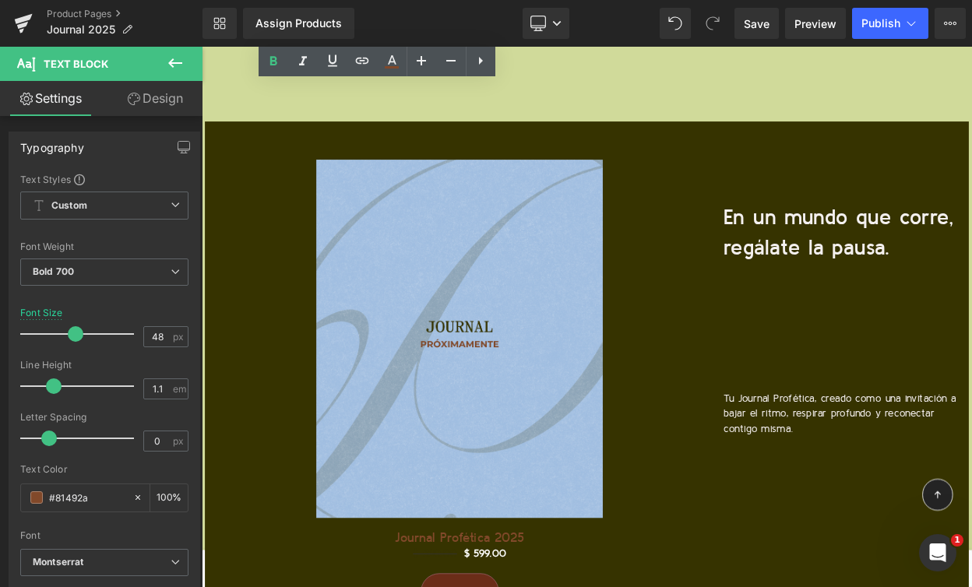
scroll to position [17216, 0]
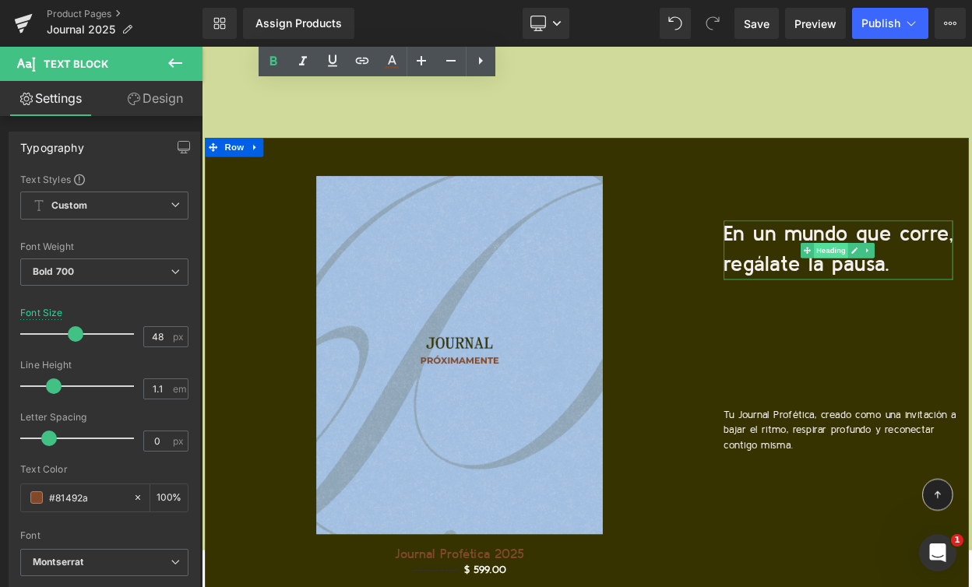
click at [962, 287] on span "Heading" at bounding box center [972, 296] width 42 height 19
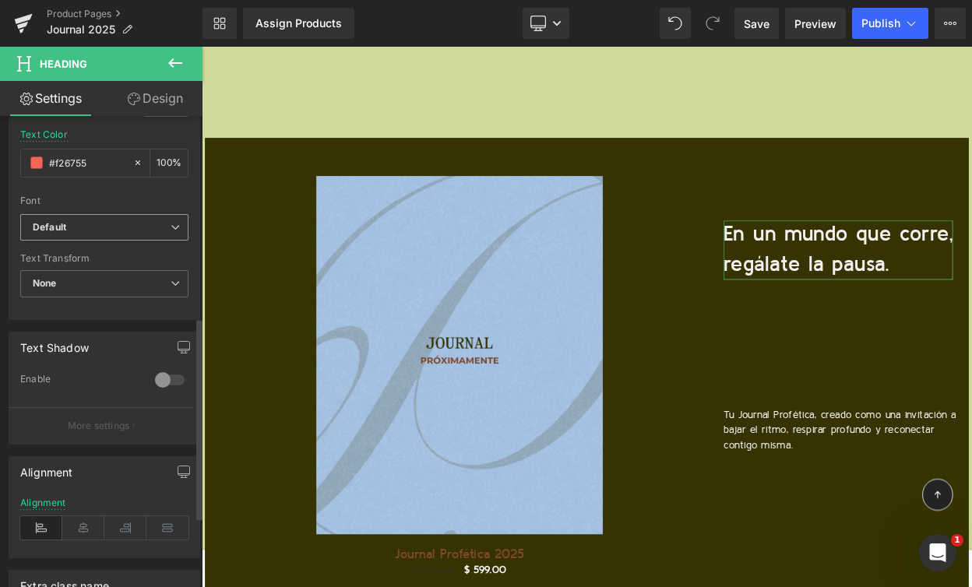
scroll to position [452, 0]
click at [106, 233] on b "Default" at bounding box center [102, 230] width 138 height 13
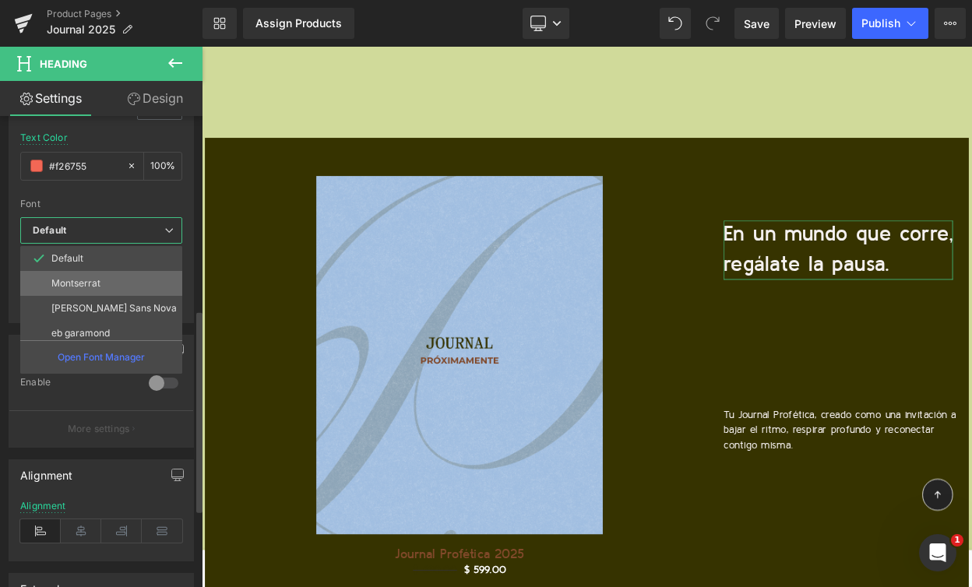
click at [104, 287] on li "Montserrat" at bounding box center [104, 283] width 169 height 25
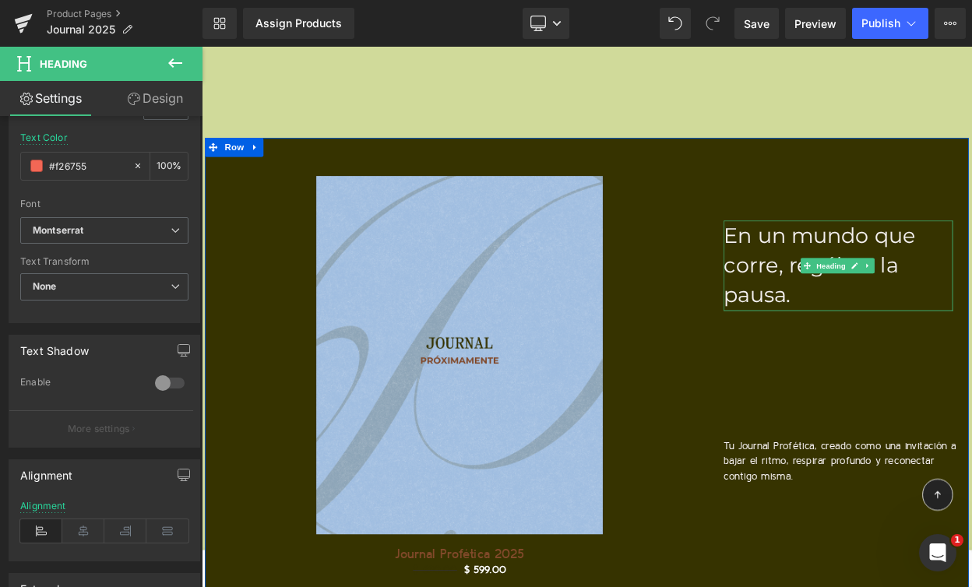
click at [906, 262] on span "En un mundo que corre, regálate la pausa." at bounding box center [957, 313] width 234 height 103
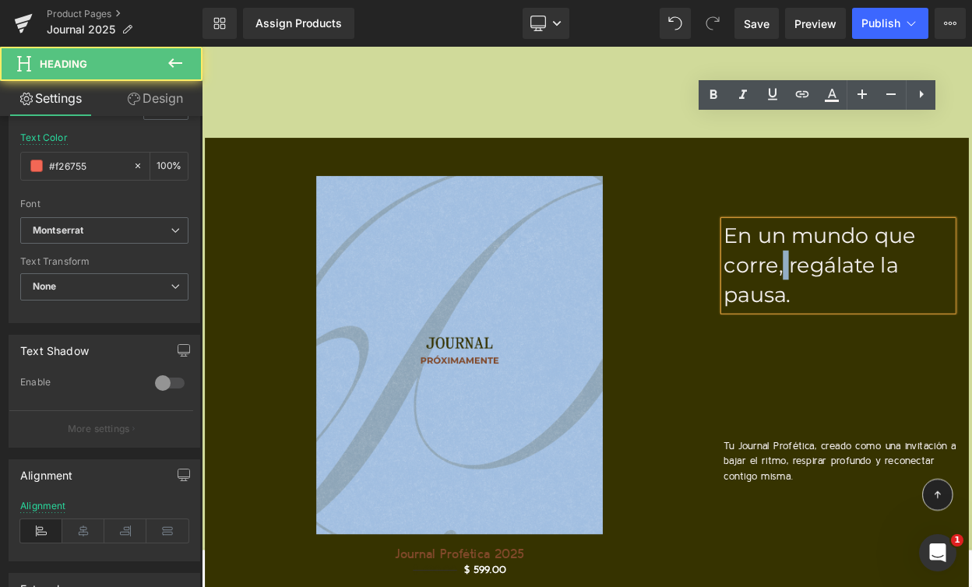
click at [906, 262] on span "En un mundo que corre, regálate la pausa." at bounding box center [957, 313] width 234 height 103
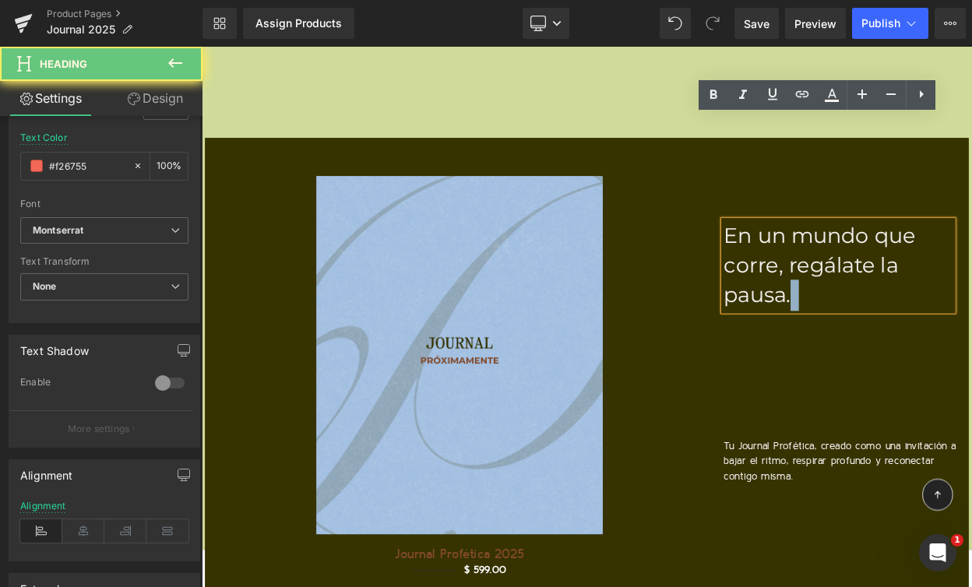
click at [922, 339] on span at bounding box center [932, 352] width 20 height 26
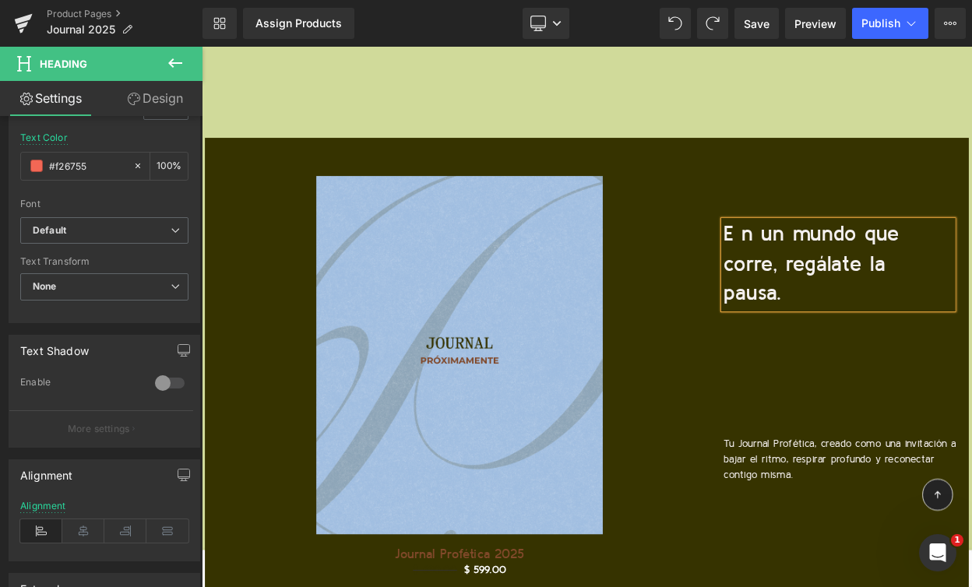
click at [857, 264] on span "n un mundo que corre, regálate la pausa." at bounding box center [947, 312] width 215 height 97
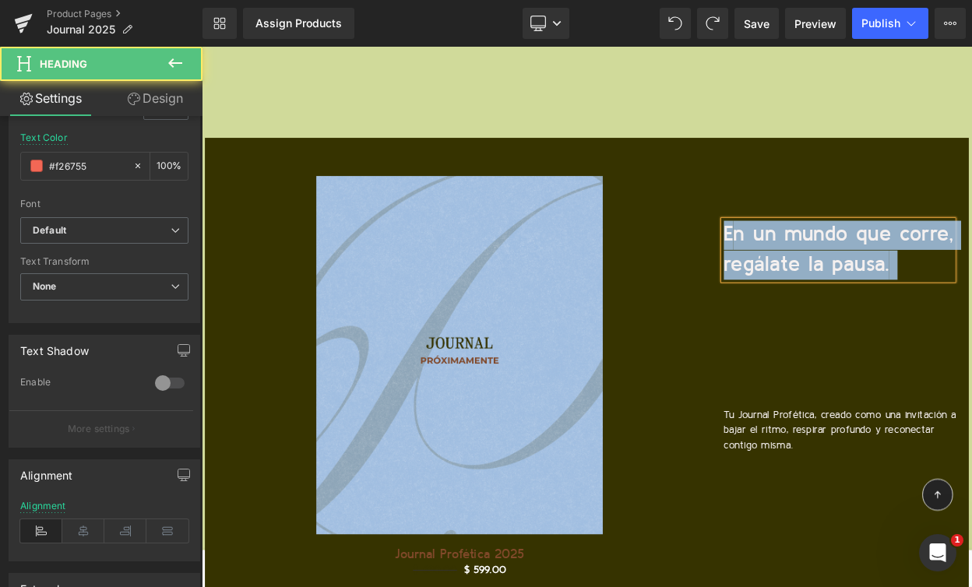
drag, startPoint x: 1058, startPoint y: 195, endPoint x: 819, endPoint y: 141, distance: 244.3
click at [819, 158] on div "Sale Off (P) Image Journal Profética 2025 (P) Title $ 630.00 $ 599.00 (P) Price…" at bounding box center [673, 480] width 935 height 644
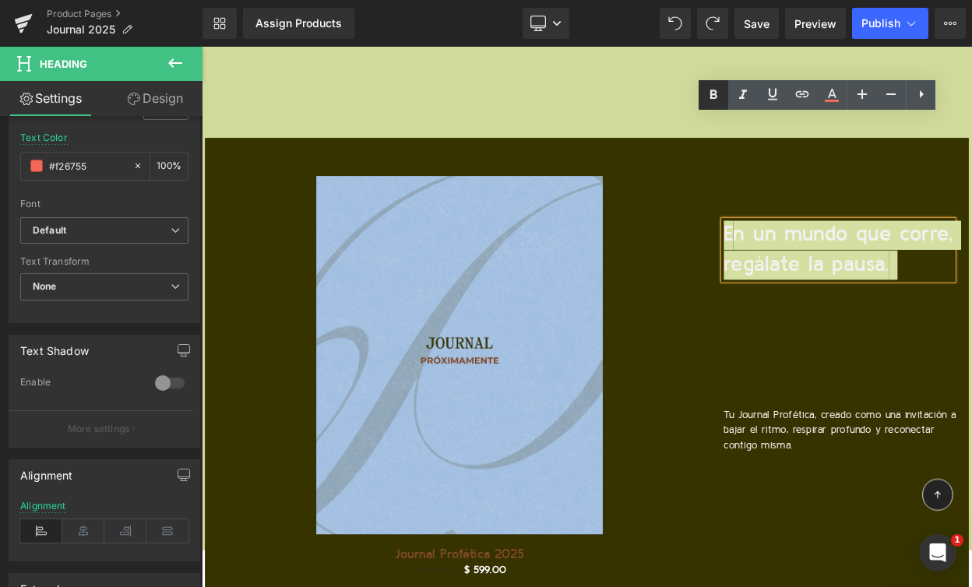
click at [715, 96] on icon at bounding box center [713, 94] width 7 height 9
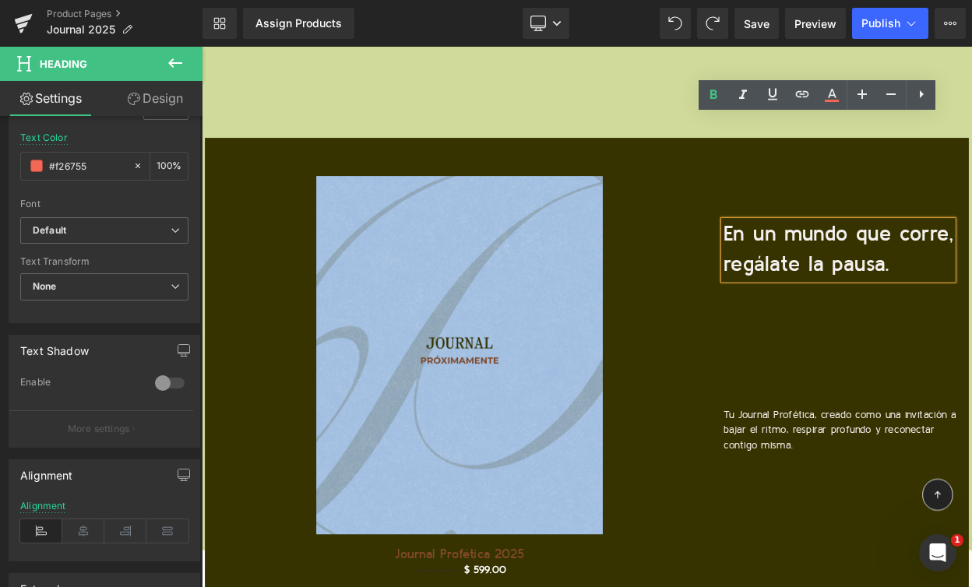
click at [879, 488] on p "Tu Journal Profética, creado como una invitación a bajar el ritmo, respirar pro…" at bounding box center [984, 516] width 288 height 56
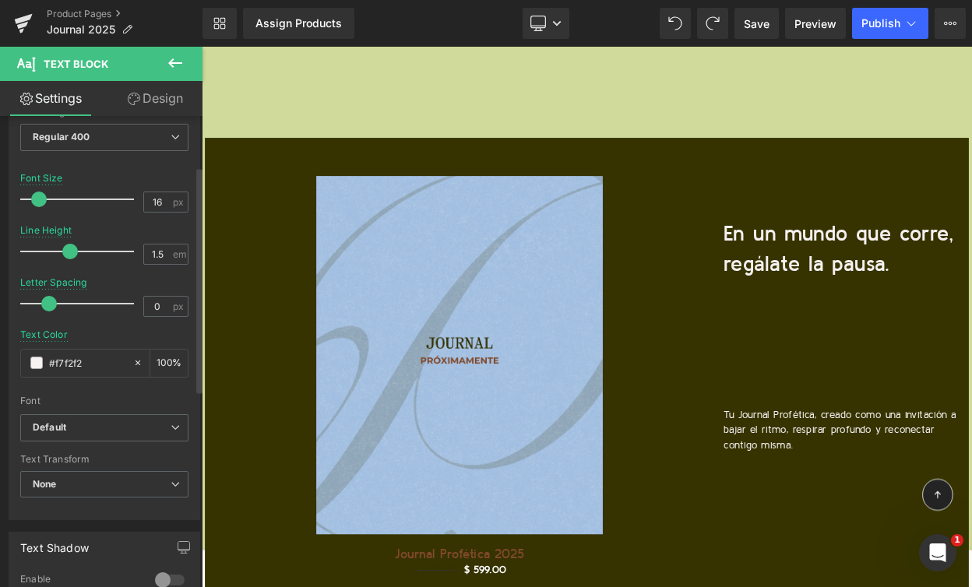
scroll to position [157, 0]
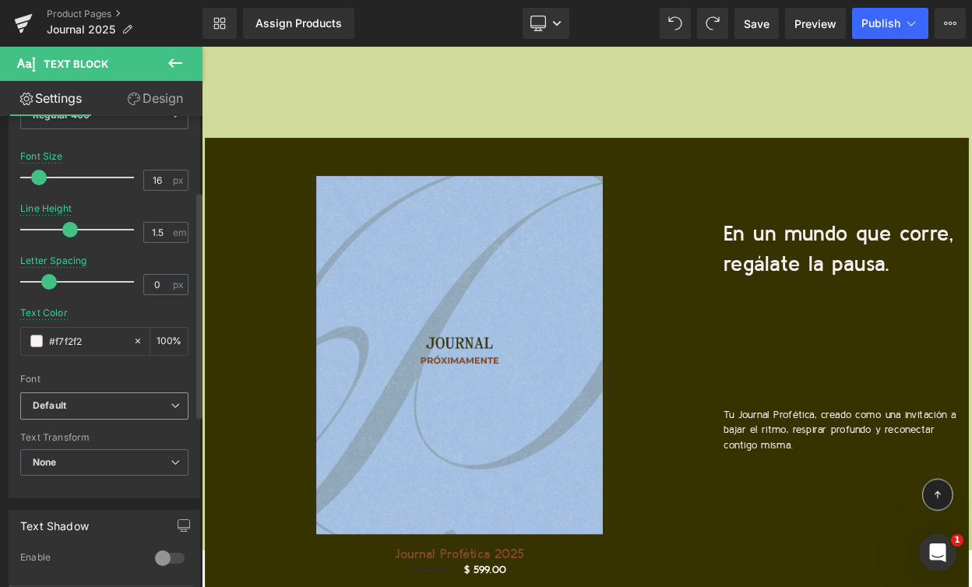
click at [118, 413] on span "Default" at bounding box center [104, 406] width 168 height 27
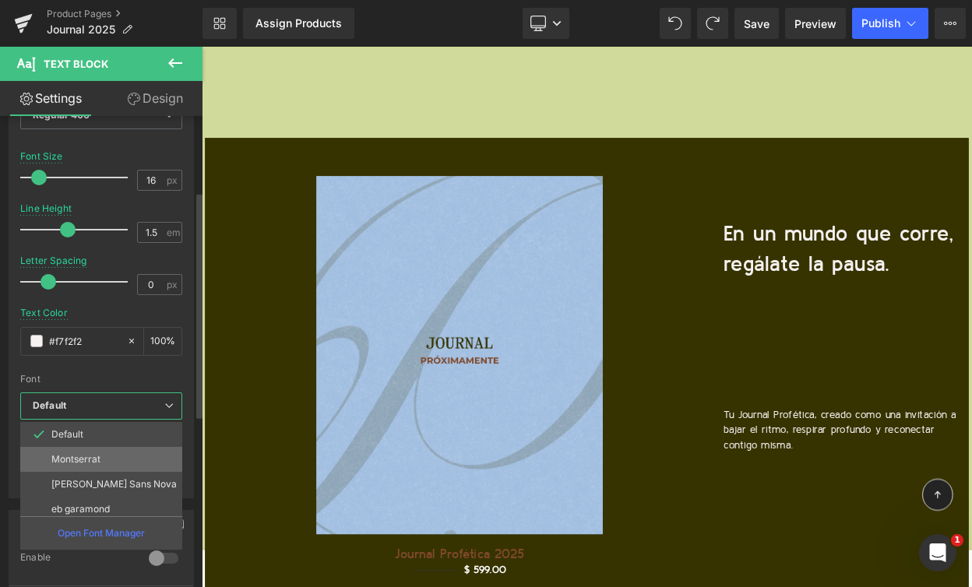
click at [101, 456] on li "Montserrat" at bounding box center [104, 459] width 169 height 25
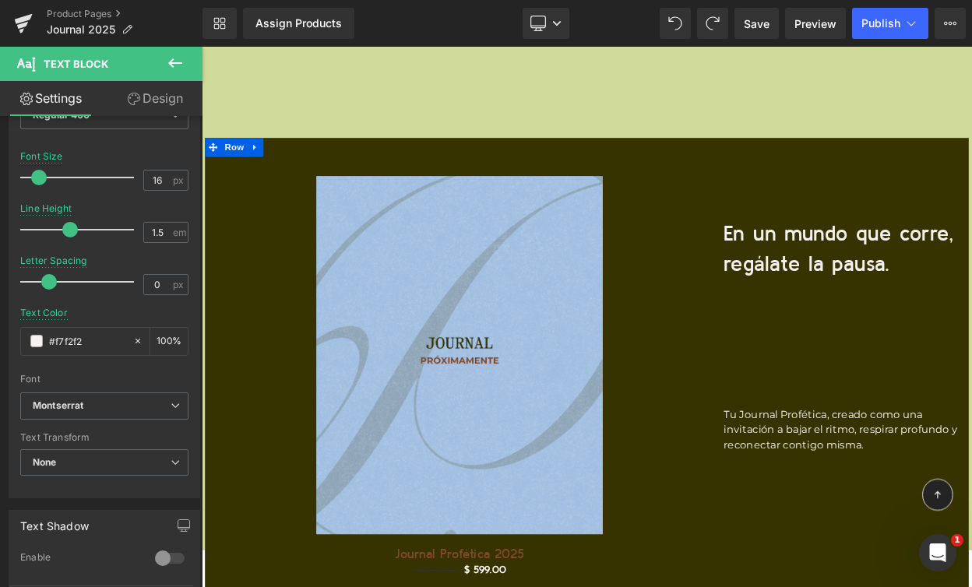
click at [872, 437] on div "Sale Off (P) Image Journal Profética 2025 (P) Title $ 630.00 $ 599.00 (P) Price…" at bounding box center [673, 480] width 935 height 644
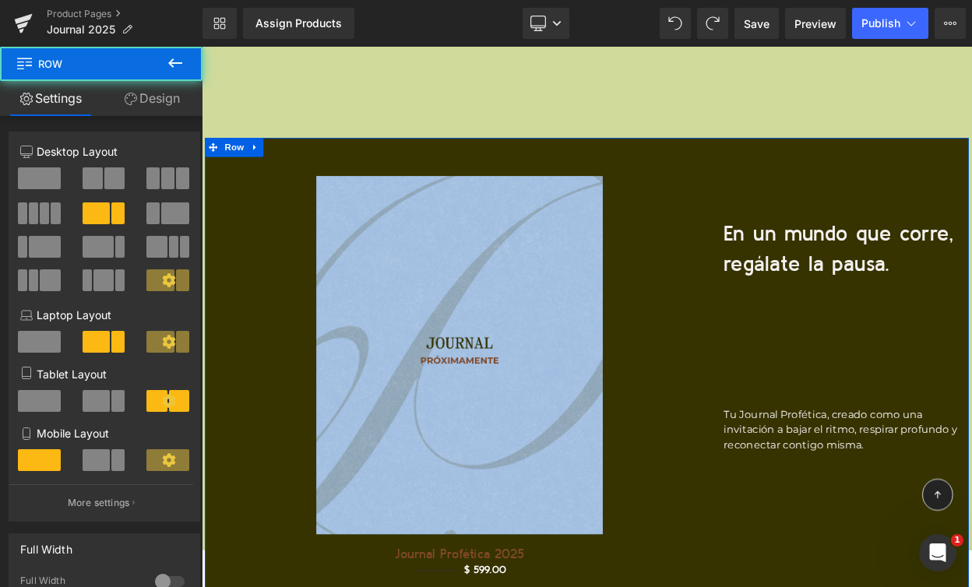
click at [160, 93] on link "Design" at bounding box center [151, 98] width 101 height 35
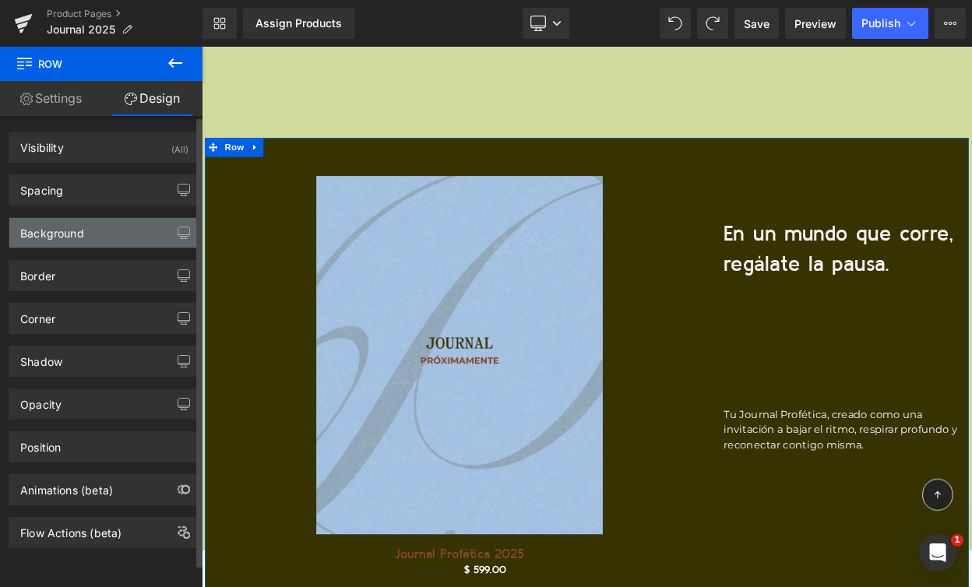
click at [91, 234] on div "Background" at bounding box center [104, 233] width 190 height 30
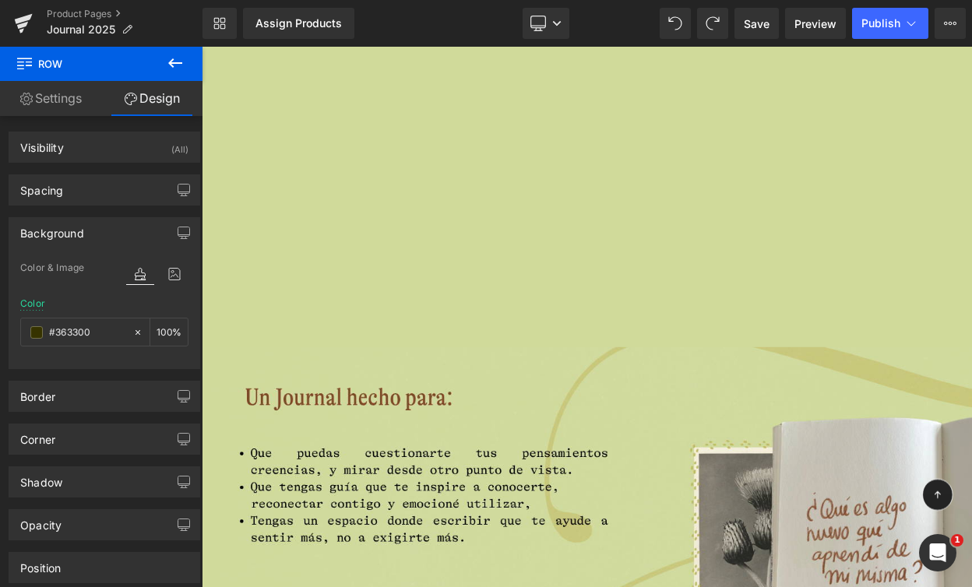
scroll to position [4756, 0]
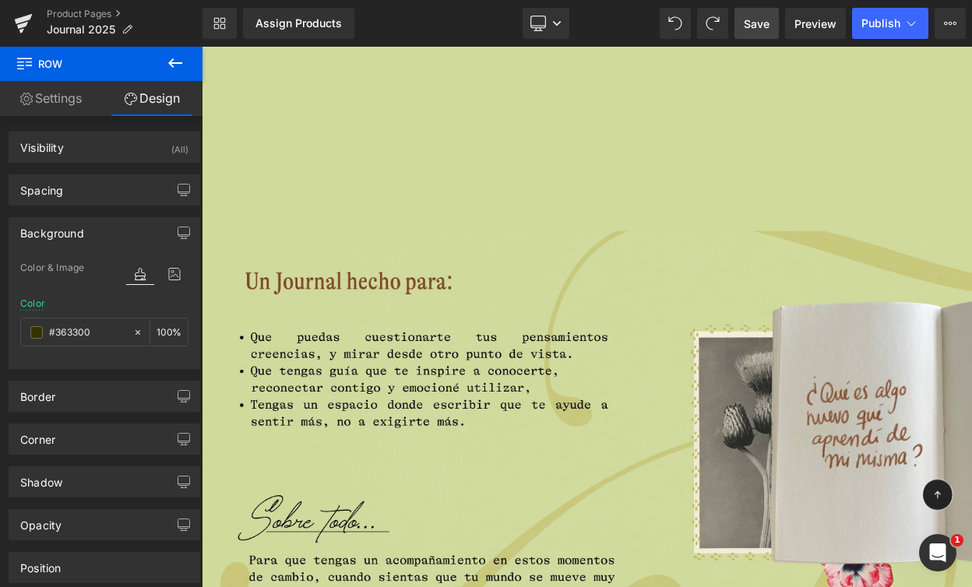
click at [763, 23] on span "Save" at bounding box center [757, 24] width 26 height 16
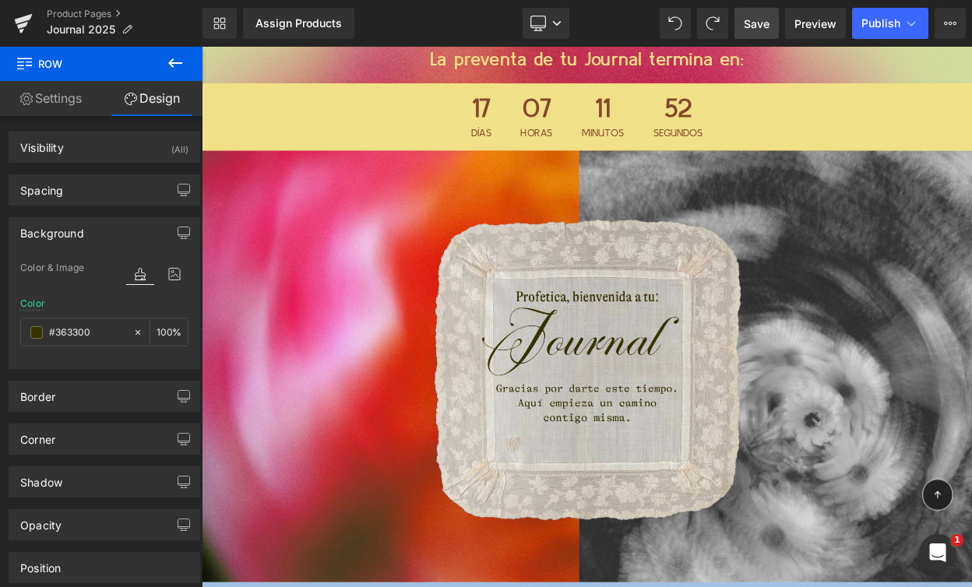
scroll to position [0, 0]
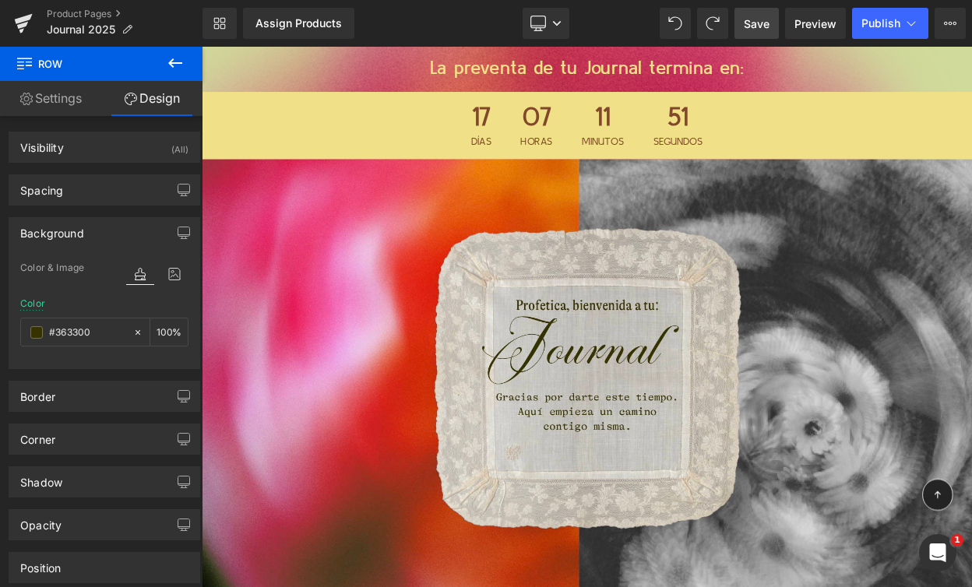
click at [742, 25] on link "Save" at bounding box center [757, 23] width 44 height 31
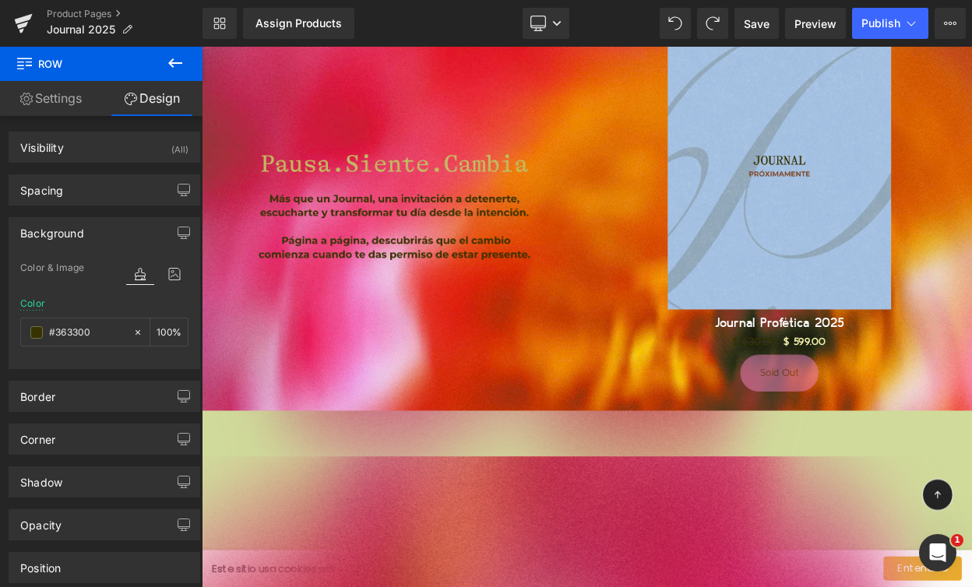
scroll to position [594, 0]
